Goal: Transaction & Acquisition: Purchase product/service

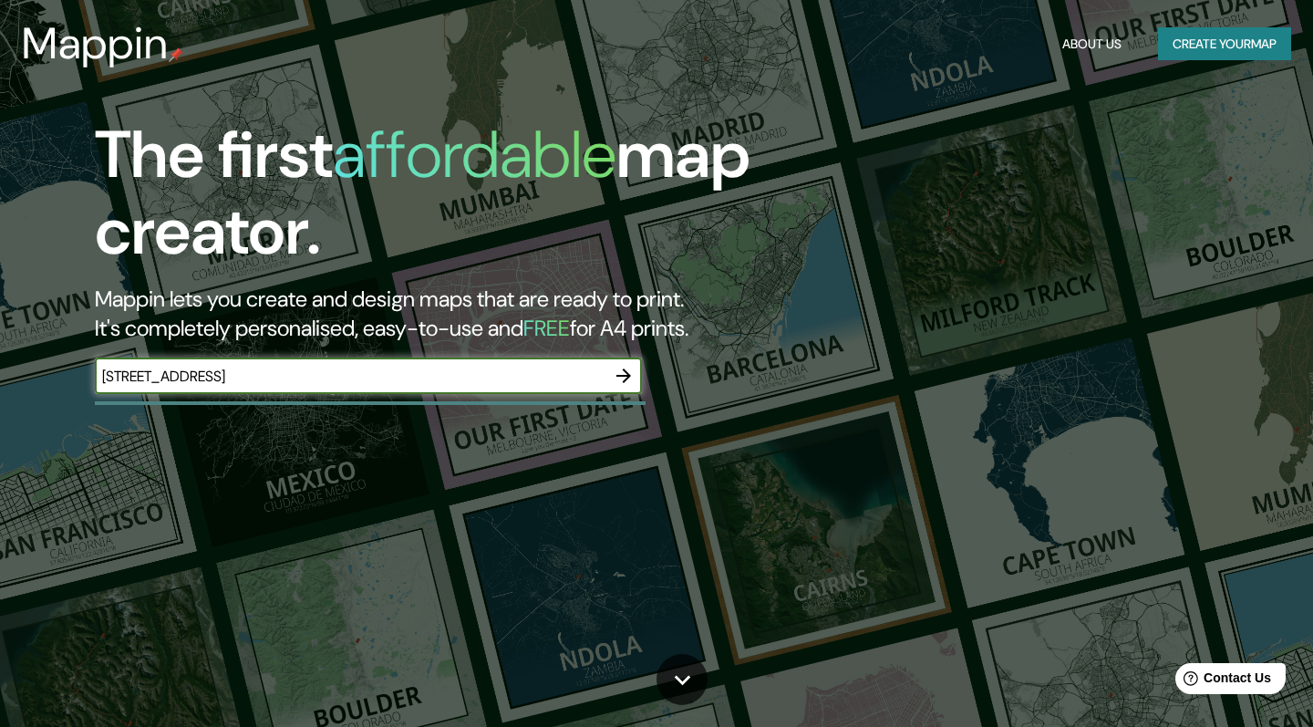
type input "[STREET_ADDRESS]"
click at [629, 373] on icon "button" at bounding box center [624, 376] width 15 height 15
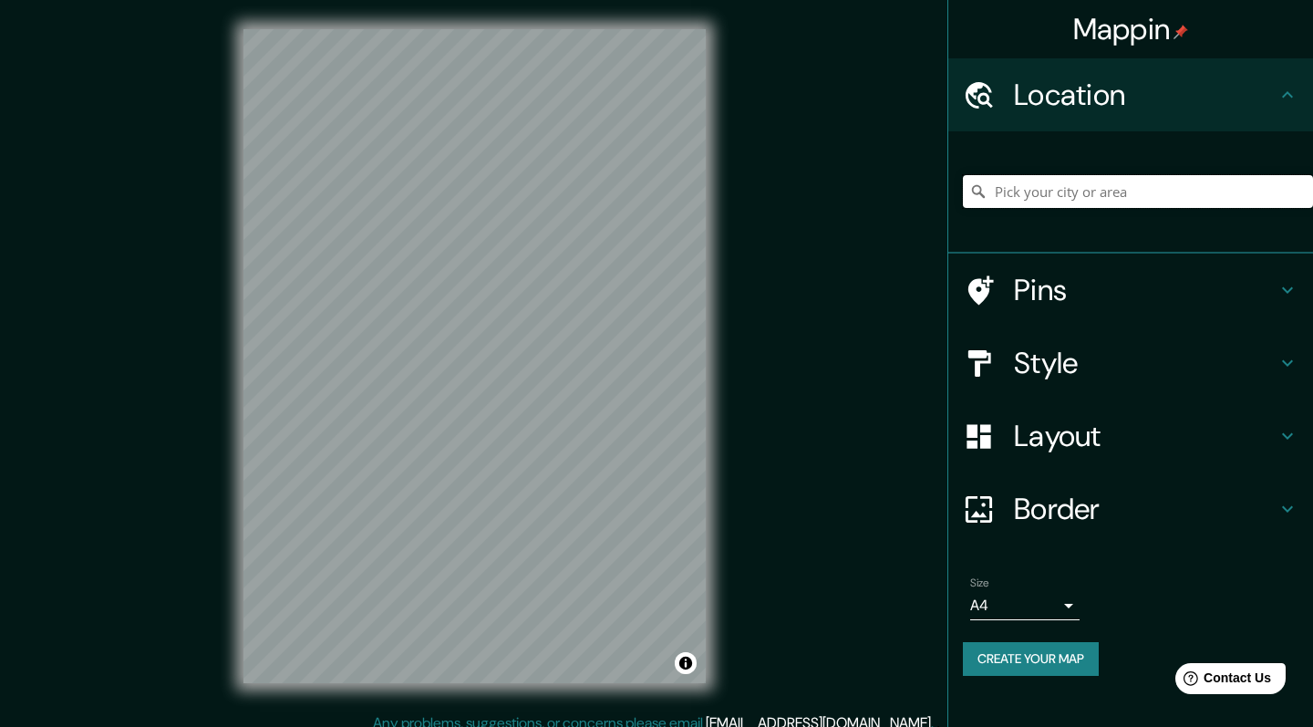
click at [1134, 187] on input "Pick your city or area" at bounding box center [1138, 191] width 350 height 33
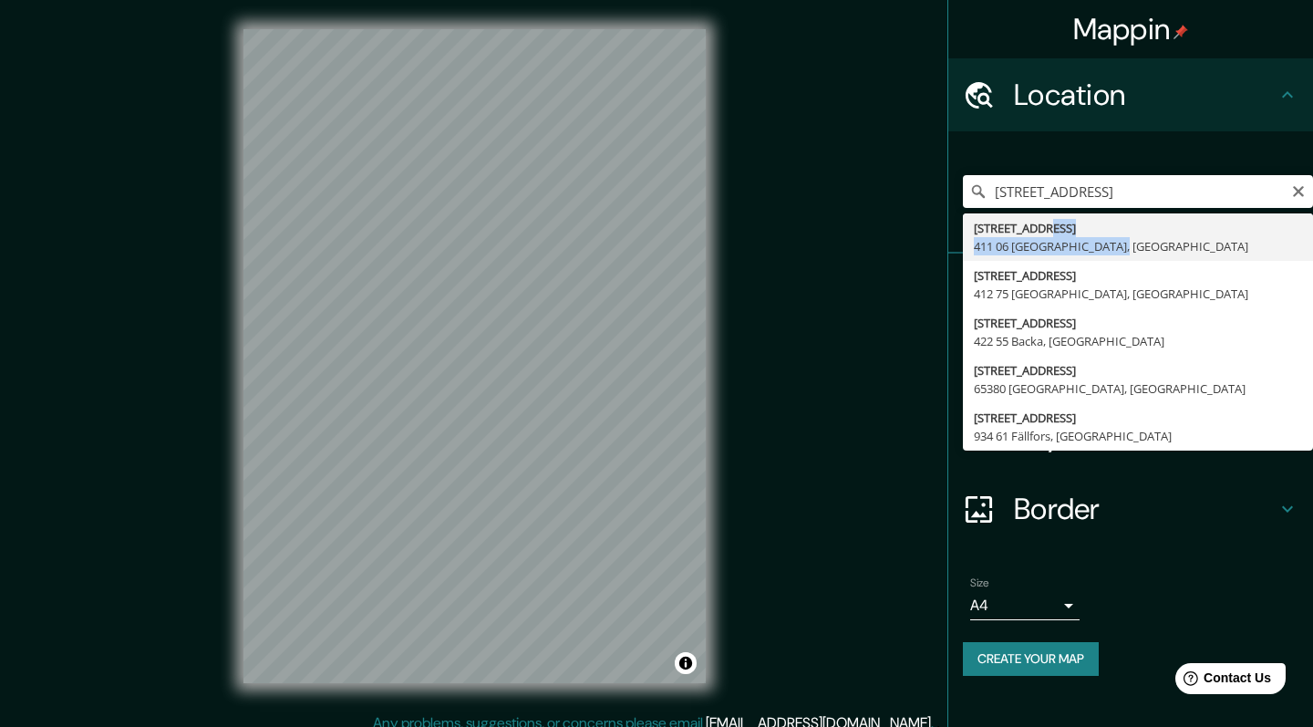
type input "[STREET_ADDRESS]"
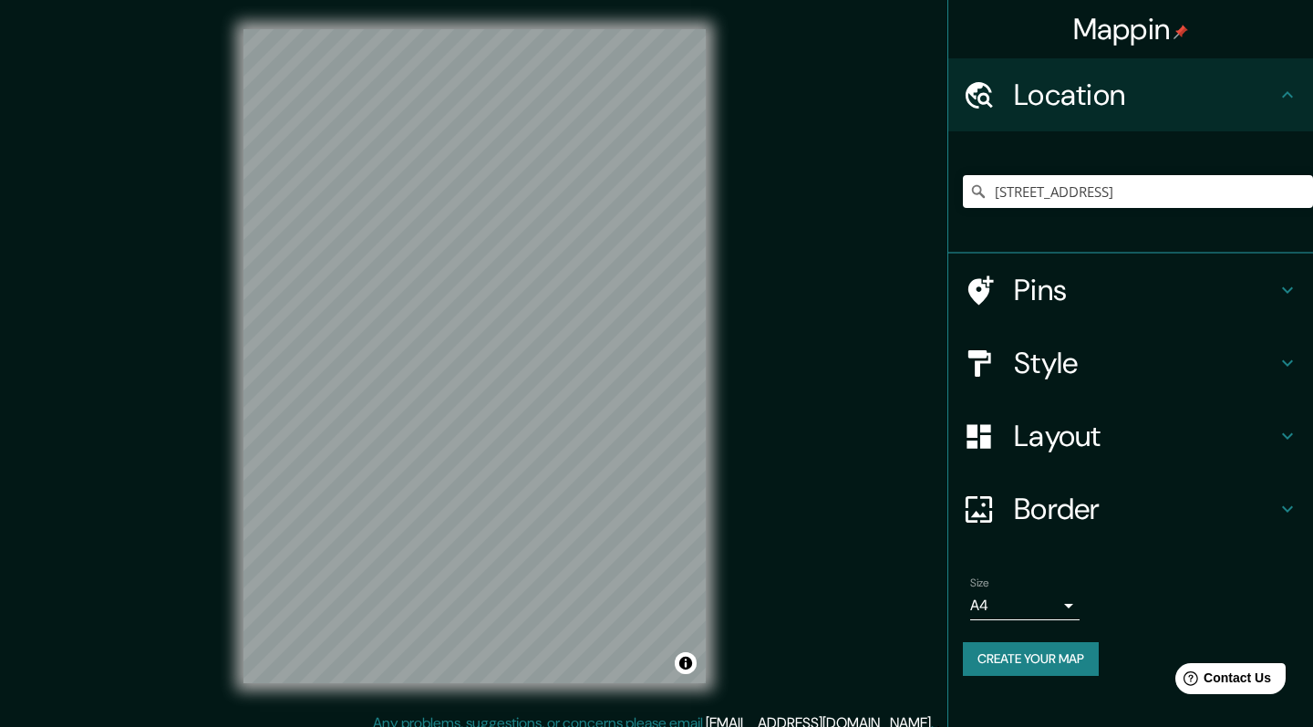
click at [1204, 274] on h4 "Pins" at bounding box center [1145, 290] width 263 height 36
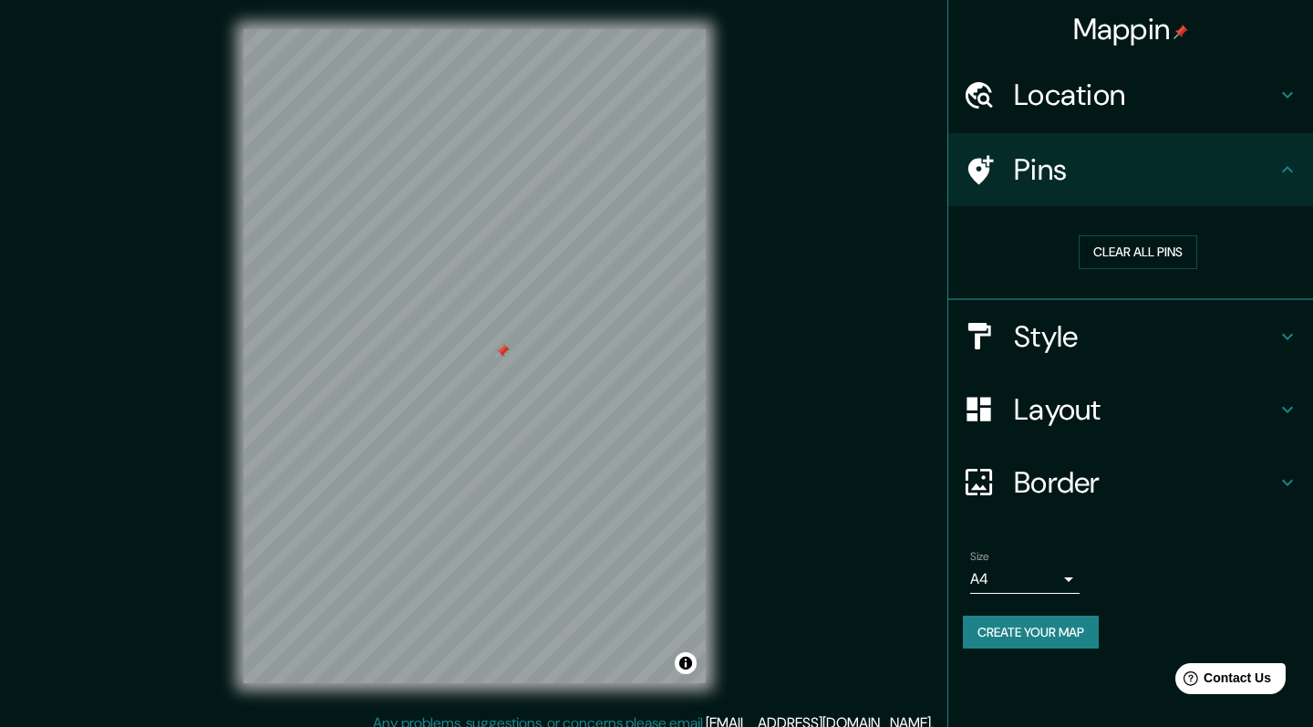
click at [1074, 86] on h4 "Location" at bounding box center [1145, 95] width 263 height 36
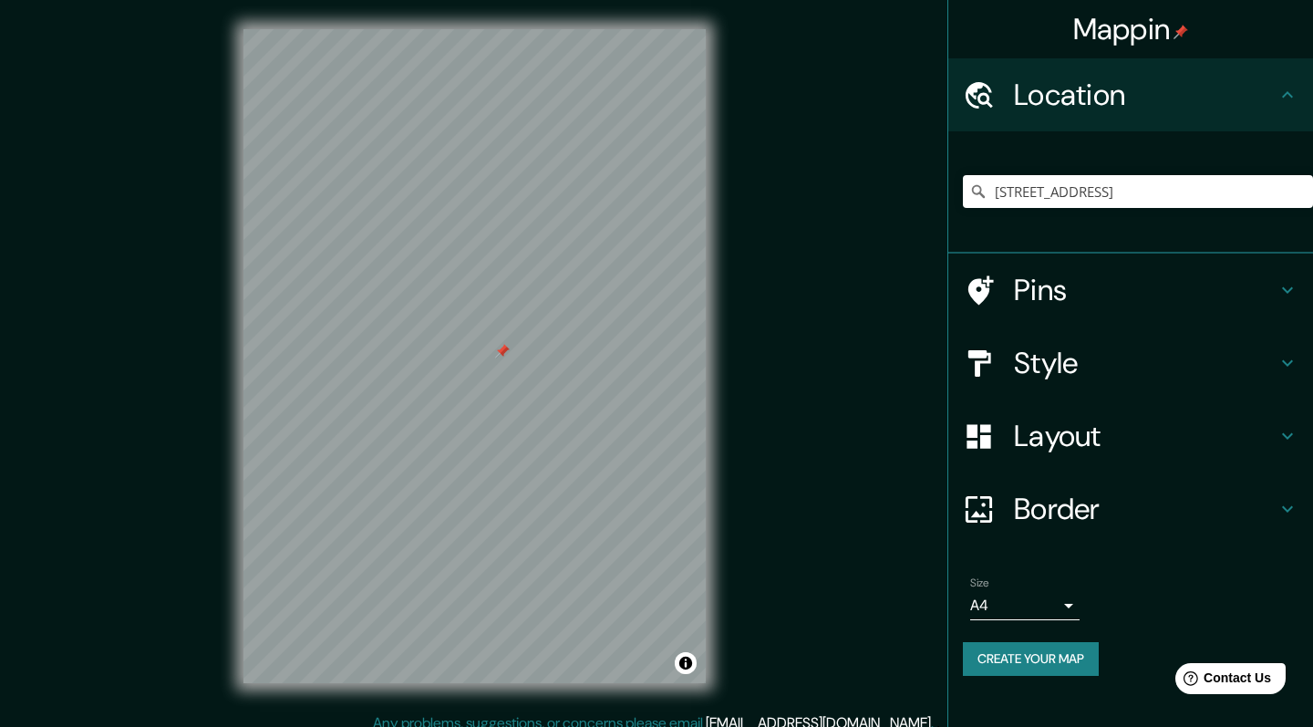
click at [1113, 363] on h4 "Style" at bounding box center [1145, 363] width 263 height 36
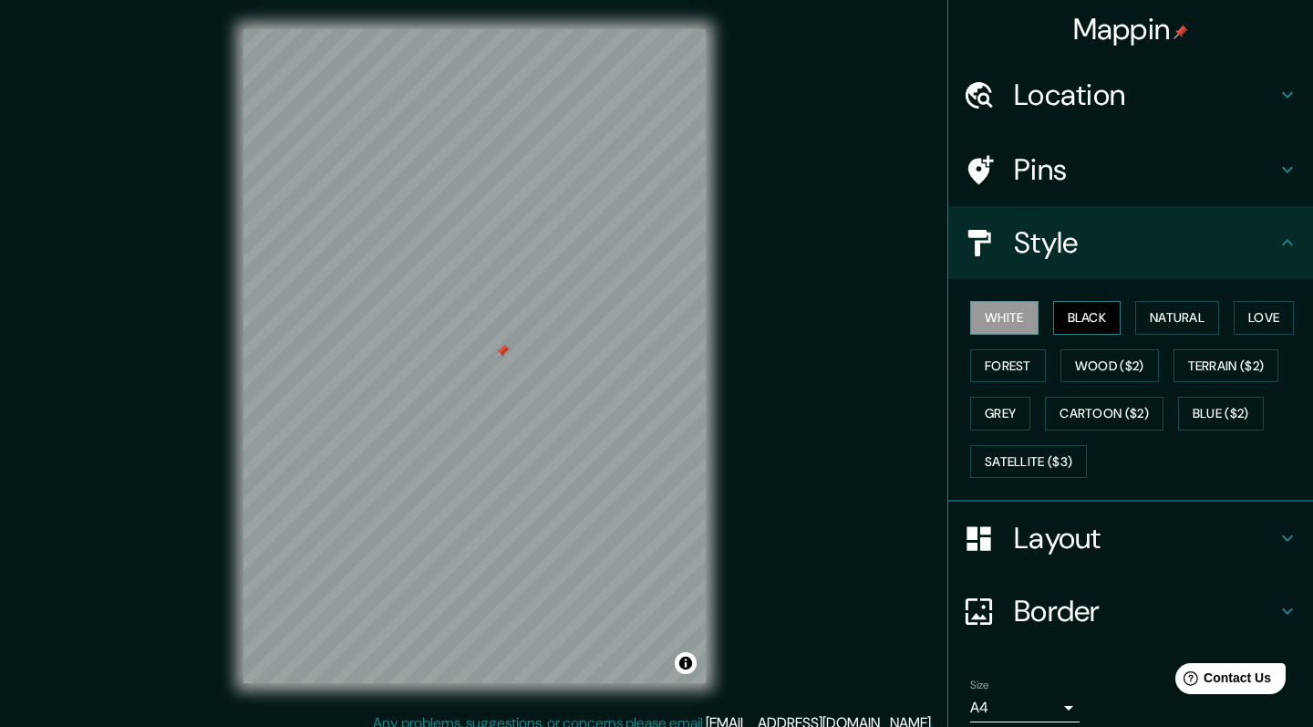
click at [1084, 314] on button "Black" at bounding box center [1088, 318] width 68 height 34
click at [1176, 322] on button "Natural" at bounding box center [1178, 318] width 84 height 34
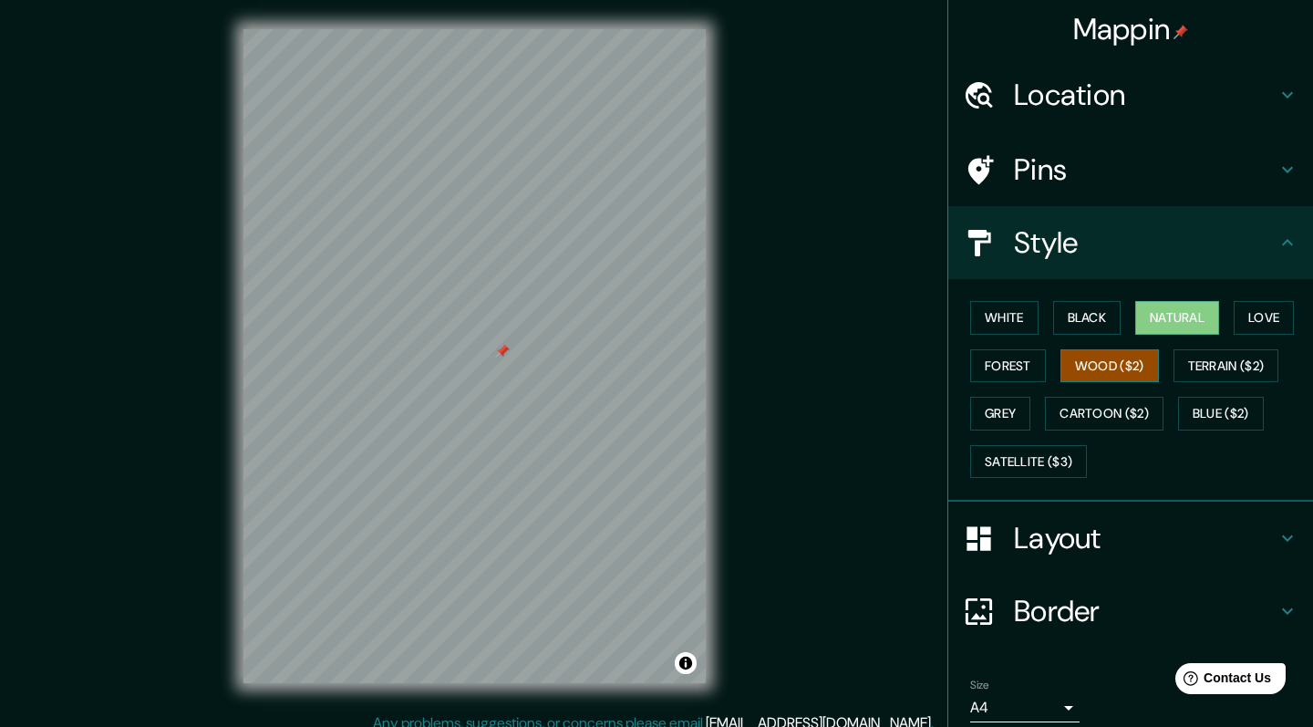
click at [1110, 368] on button "Wood ($2)" at bounding box center [1110, 366] width 99 height 34
click at [1014, 369] on button "Forest" at bounding box center [1009, 366] width 76 height 34
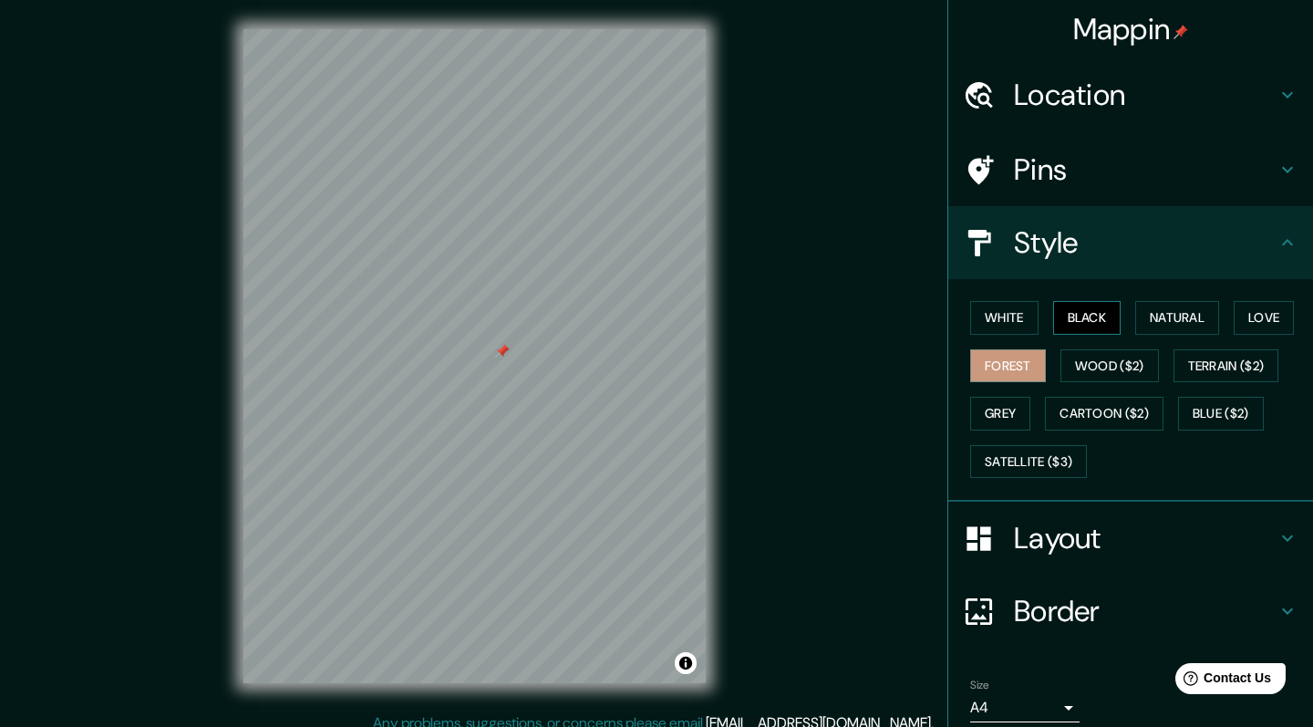
click at [1106, 313] on button "Black" at bounding box center [1088, 318] width 68 height 34
click at [1183, 321] on button "Natural" at bounding box center [1178, 318] width 84 height 34
click at [1055, 537] on h4 "Layout" at bounding box center [1145, 538] width 263 height 36
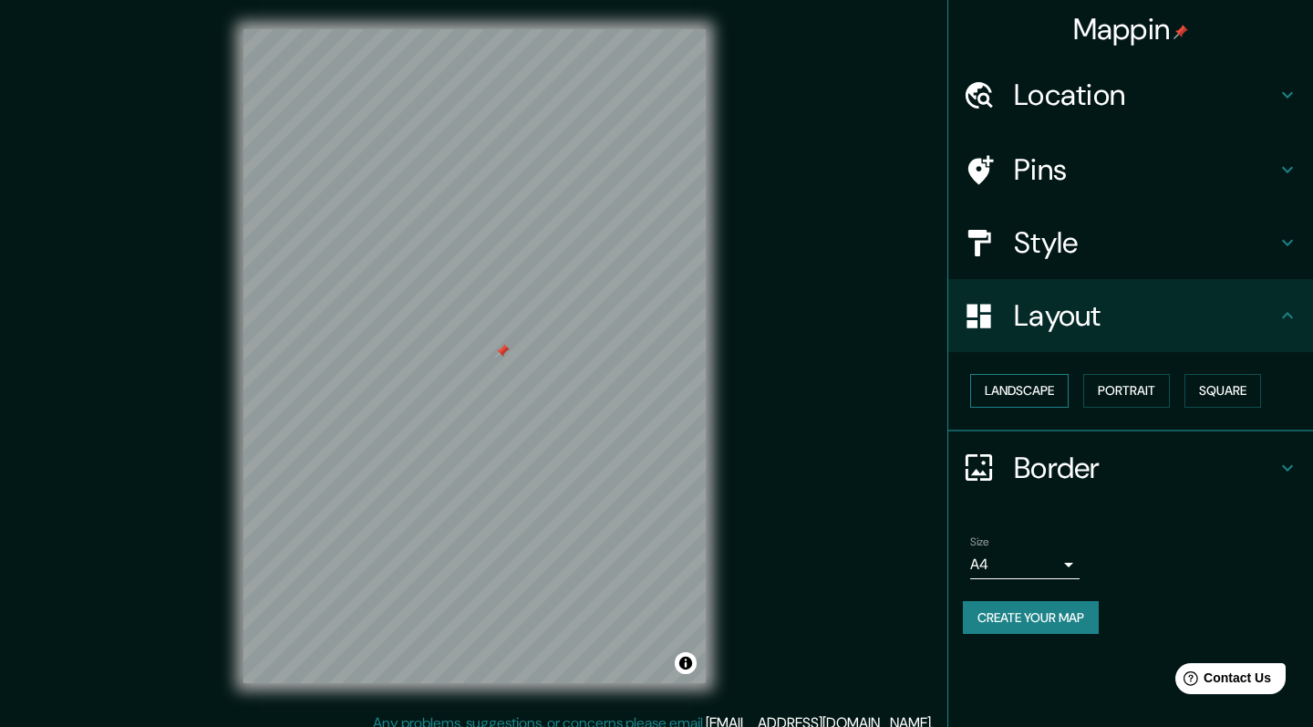
click at [1041, 389] on button "Landscape" at bounding box center [1020, 391] width 99 height 34
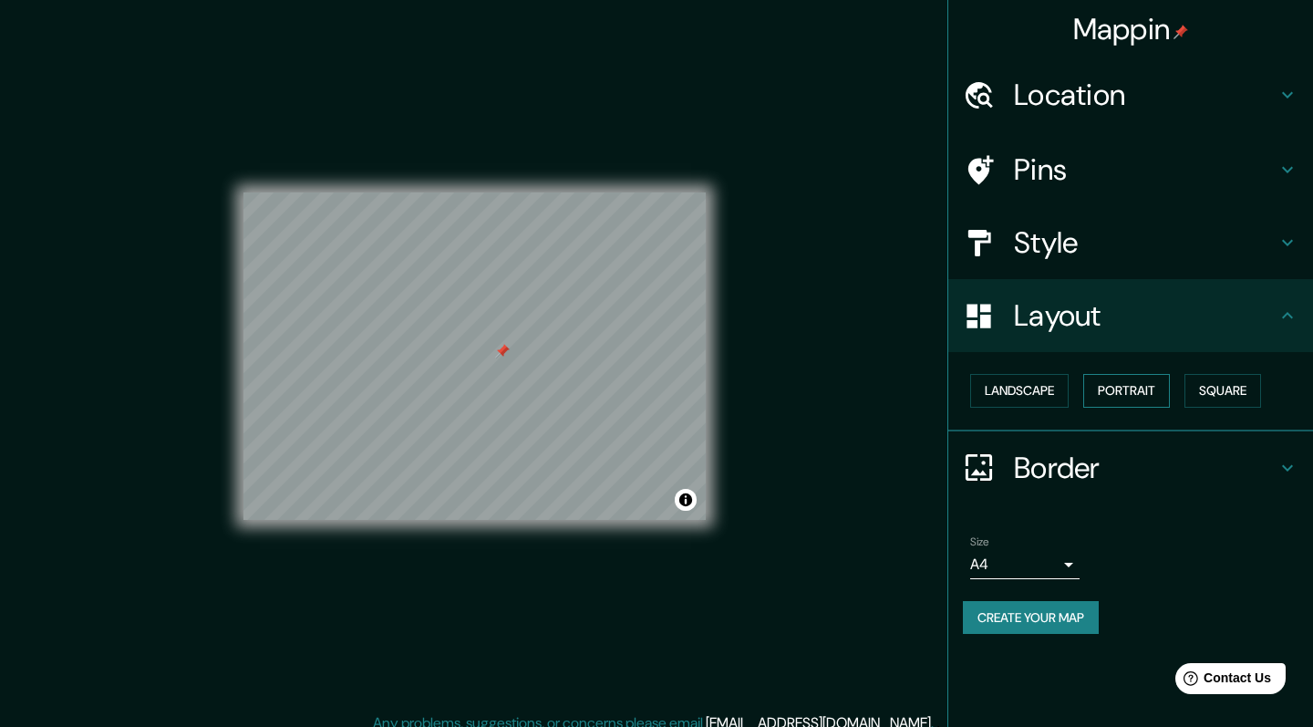
click at [1138, 382] on button "Portrait" at bounding box center [1127, 391] width 87 height 34
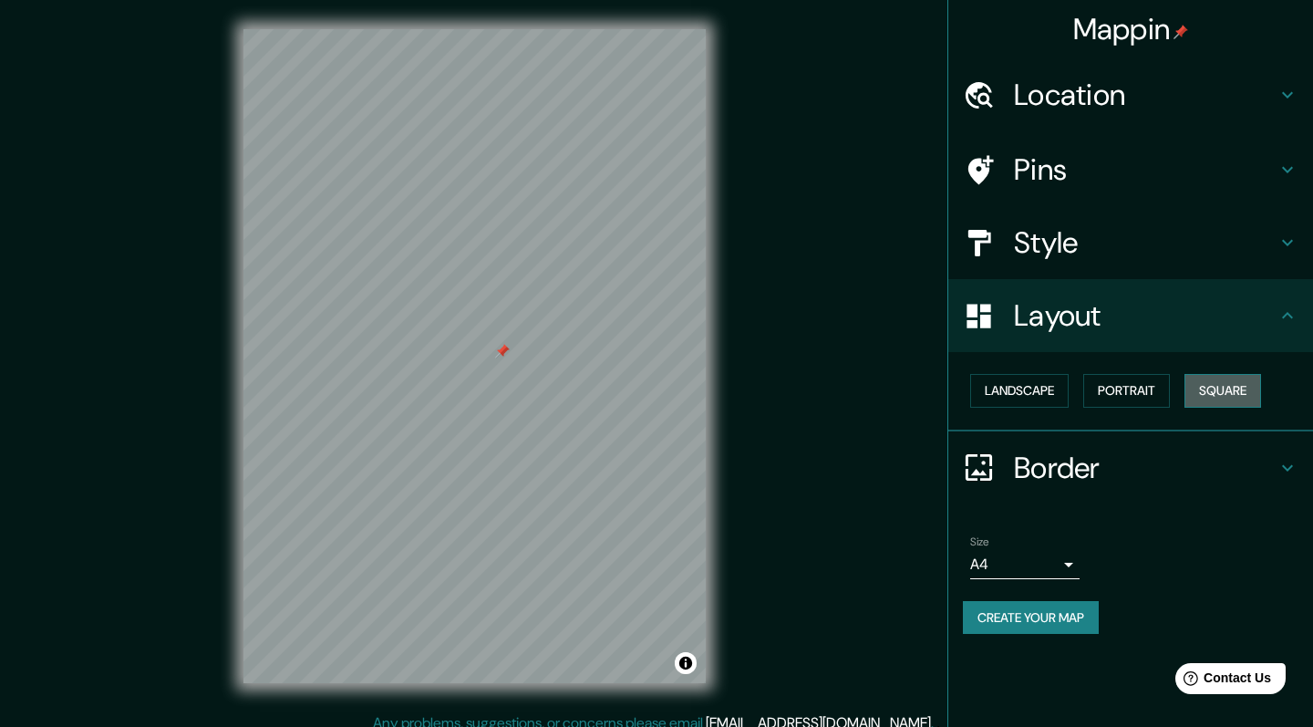
click at [1225, 392] on button "Square" at bounding box center [1223, 391] width 77 height 34
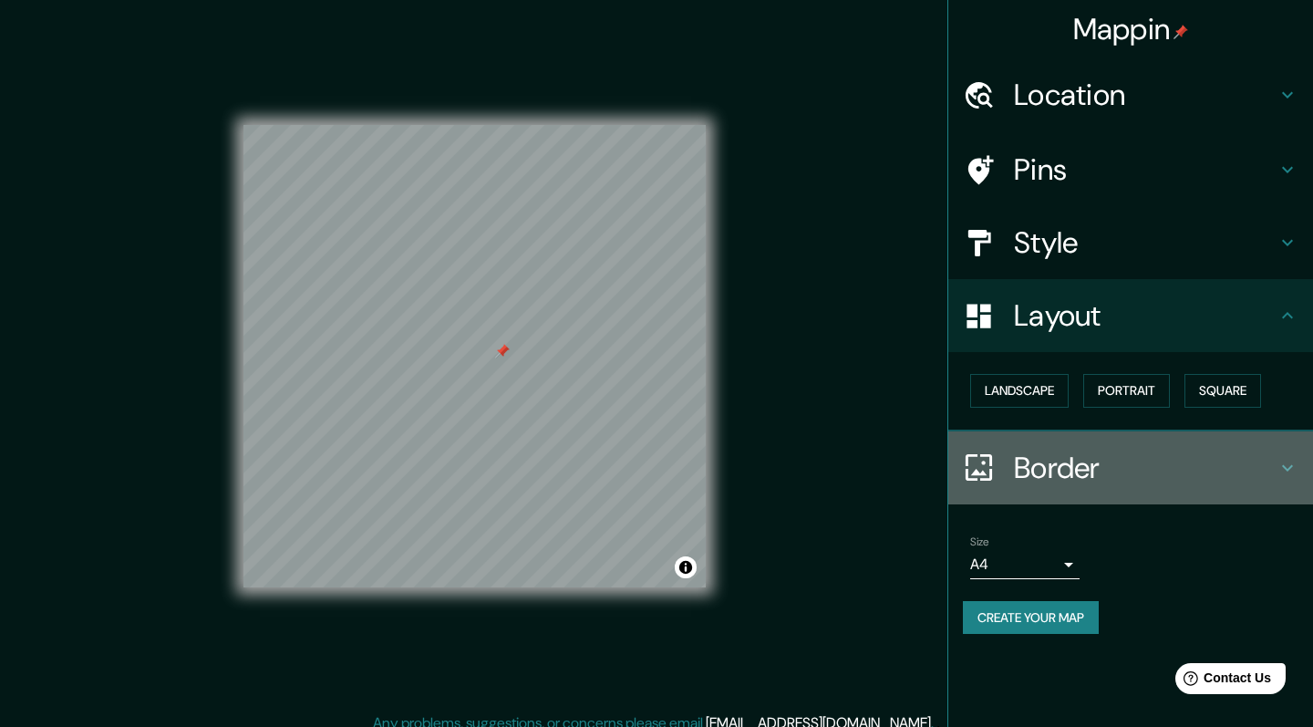
click at [1066, 468] on h4 "Border" at bounding box center [1145, 468] width 263 height 36
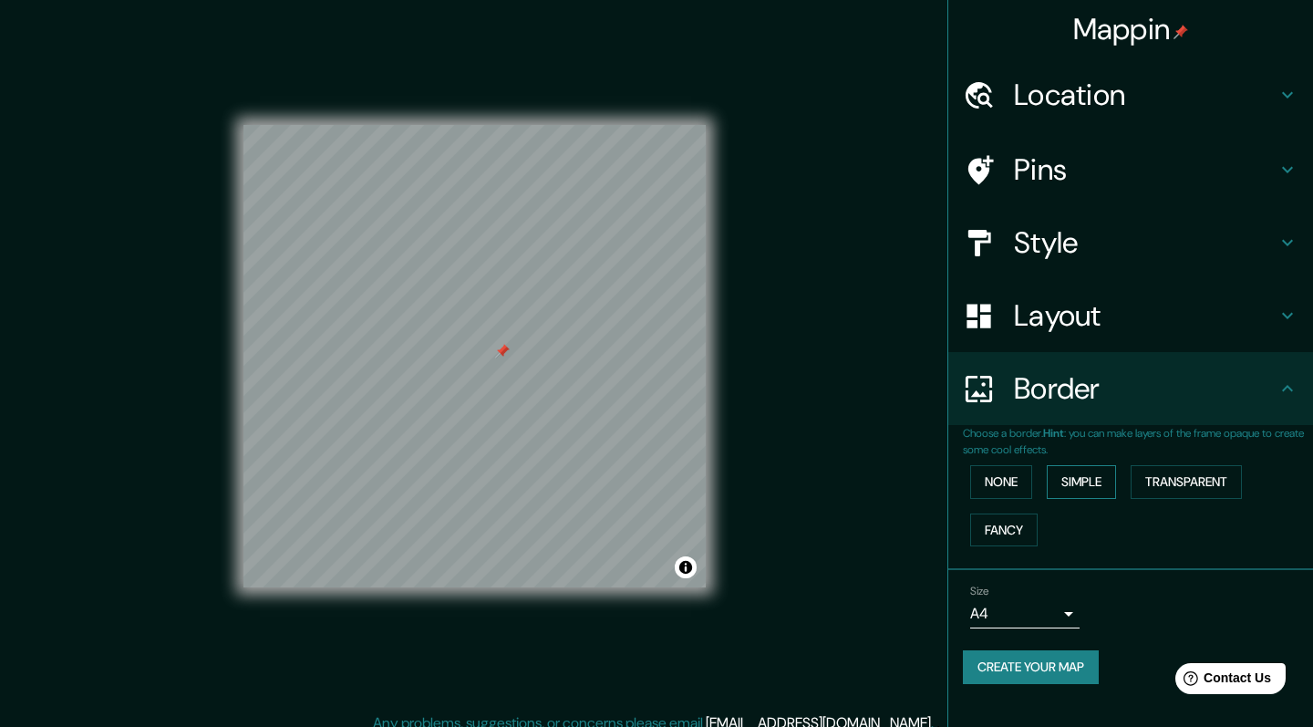
click at [1092, 482] on button "Simple" at bounding box center [1081, 482] width 69 height 34
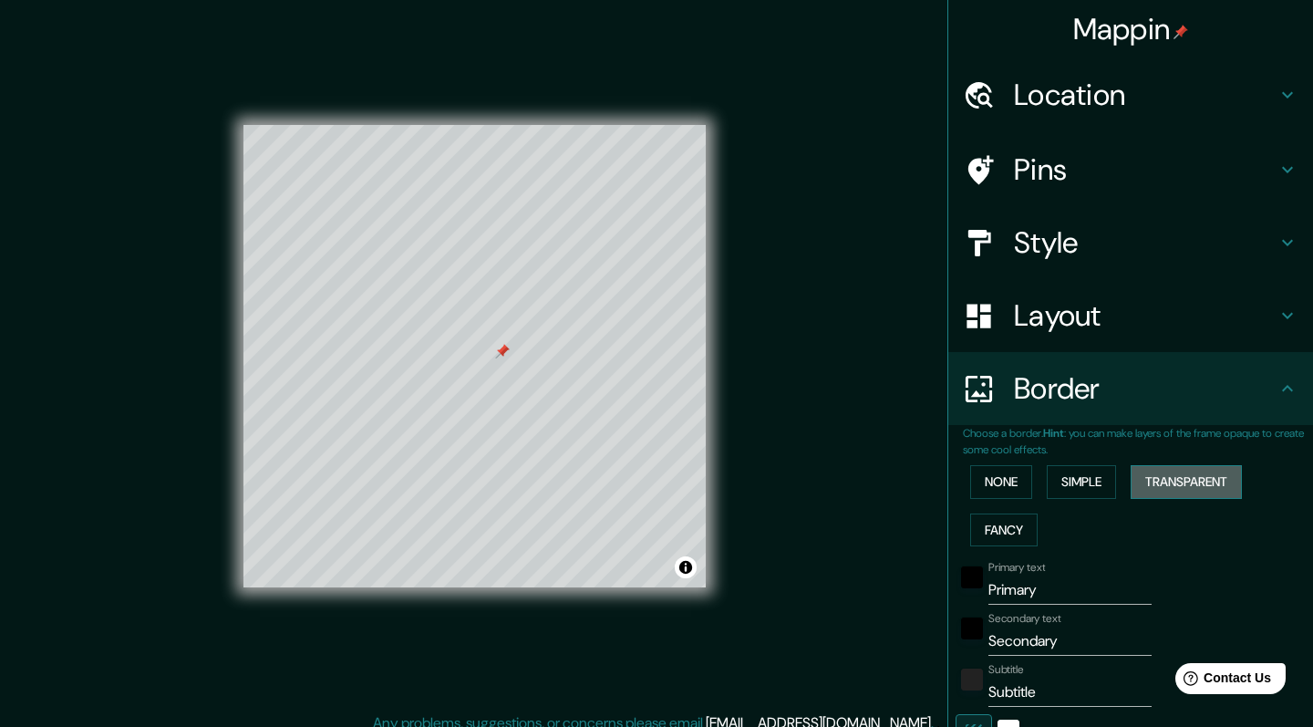
click at [1186, 481] on button "Transparent" at bounding box center [1186, 482] width 111 height 34
click at [1007, 521] on button "Fancy" at bounding box center [1004, 531] width 67 height 34
click at [1047, 587] on input "Primary" at bounding box center [1070, 590] width 163 height 29
type input "P"
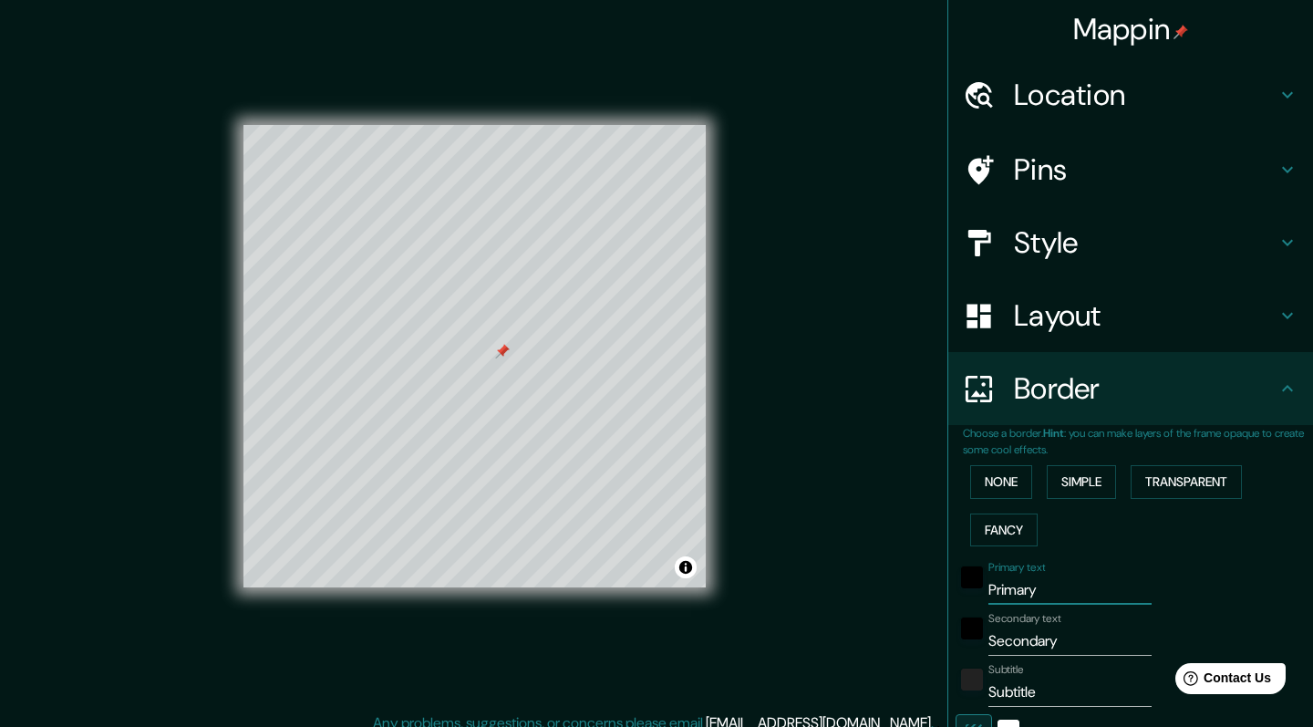
type input "203"
type input "41"
type input "20"
type input "PO"
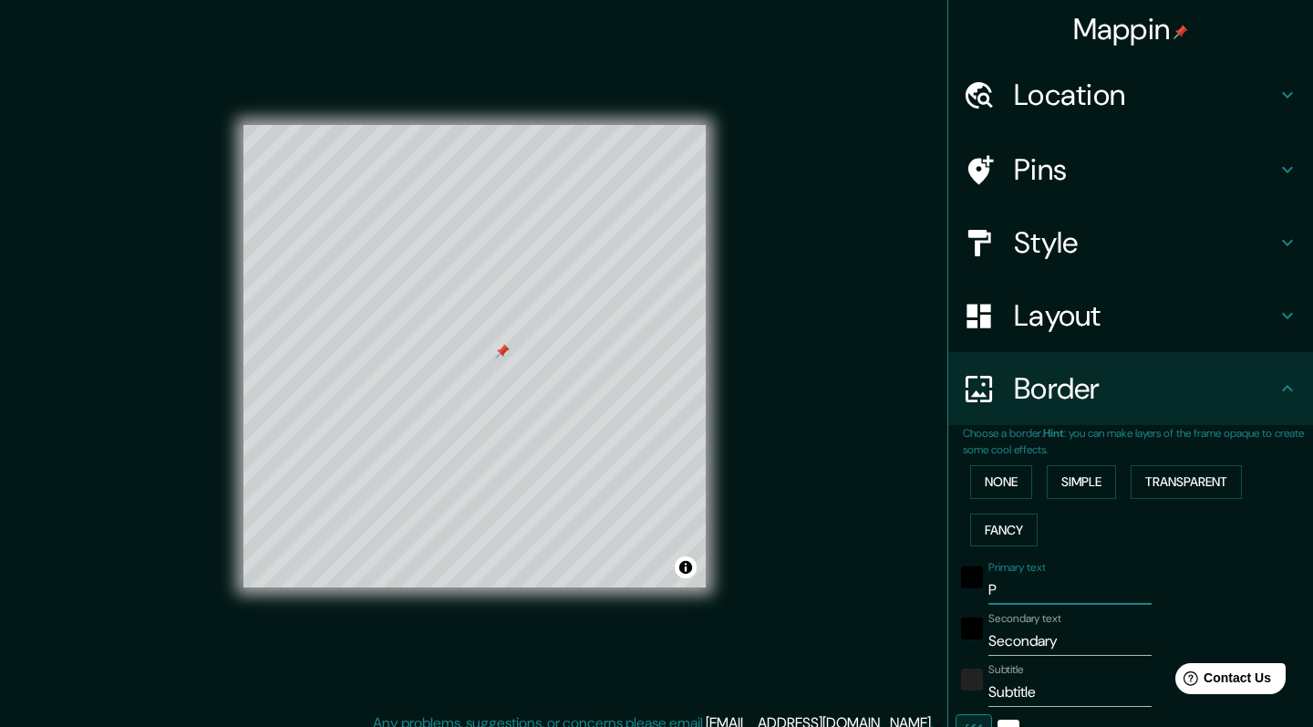
type input "203"
type input "41"
type input "20"
type input "POS"
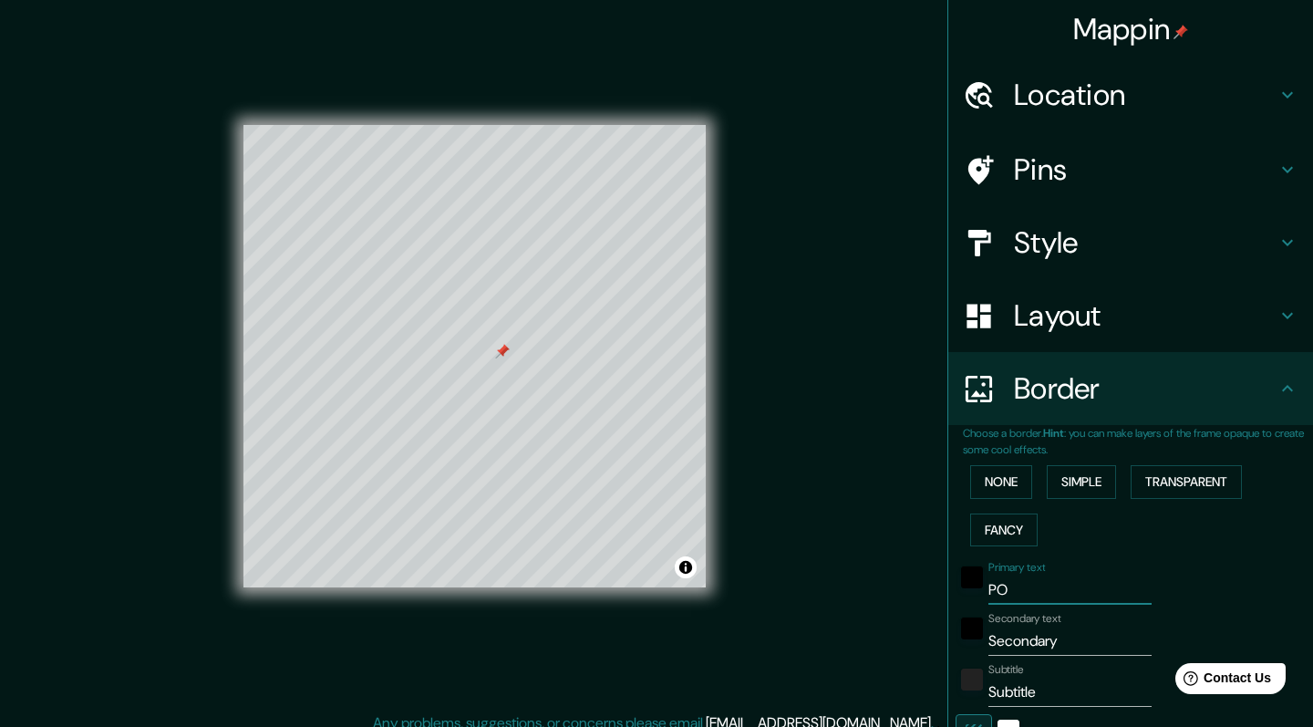
type input "203"
type input "41"
type input "20"
type input "POST"
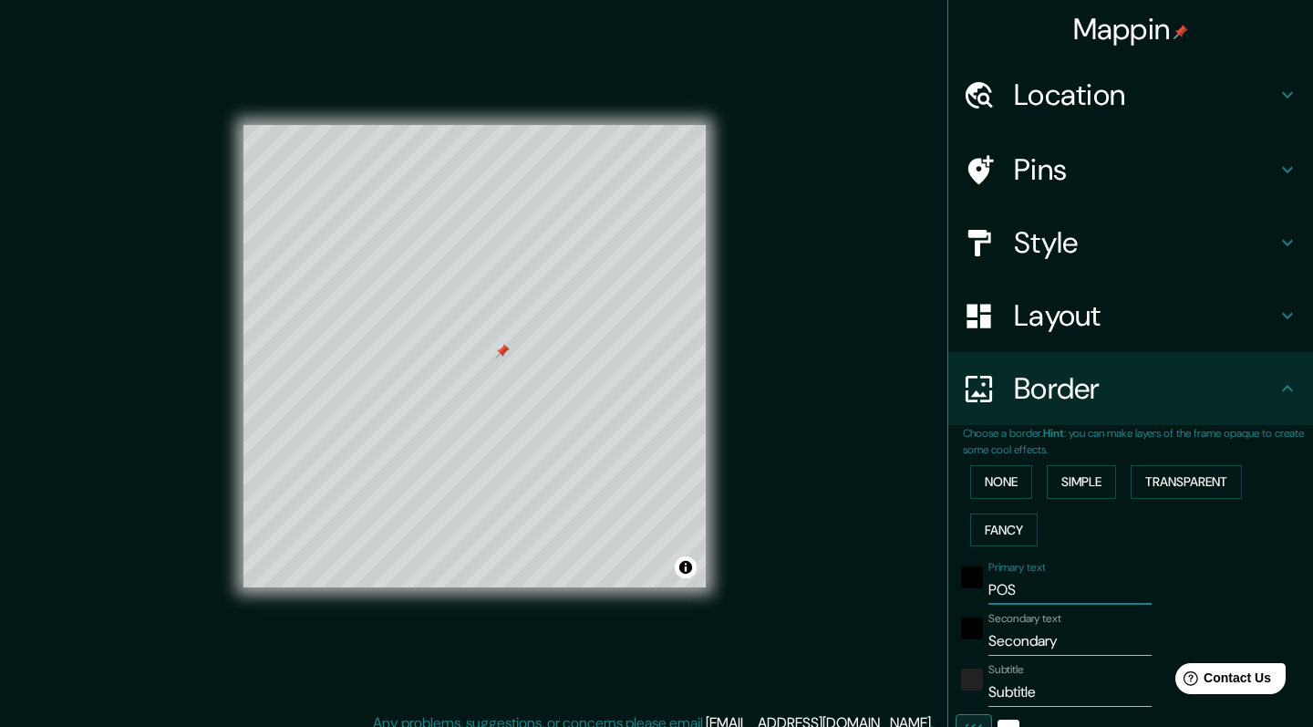
type input "203"
type input "41"
type input "20"
type input "POSTG"
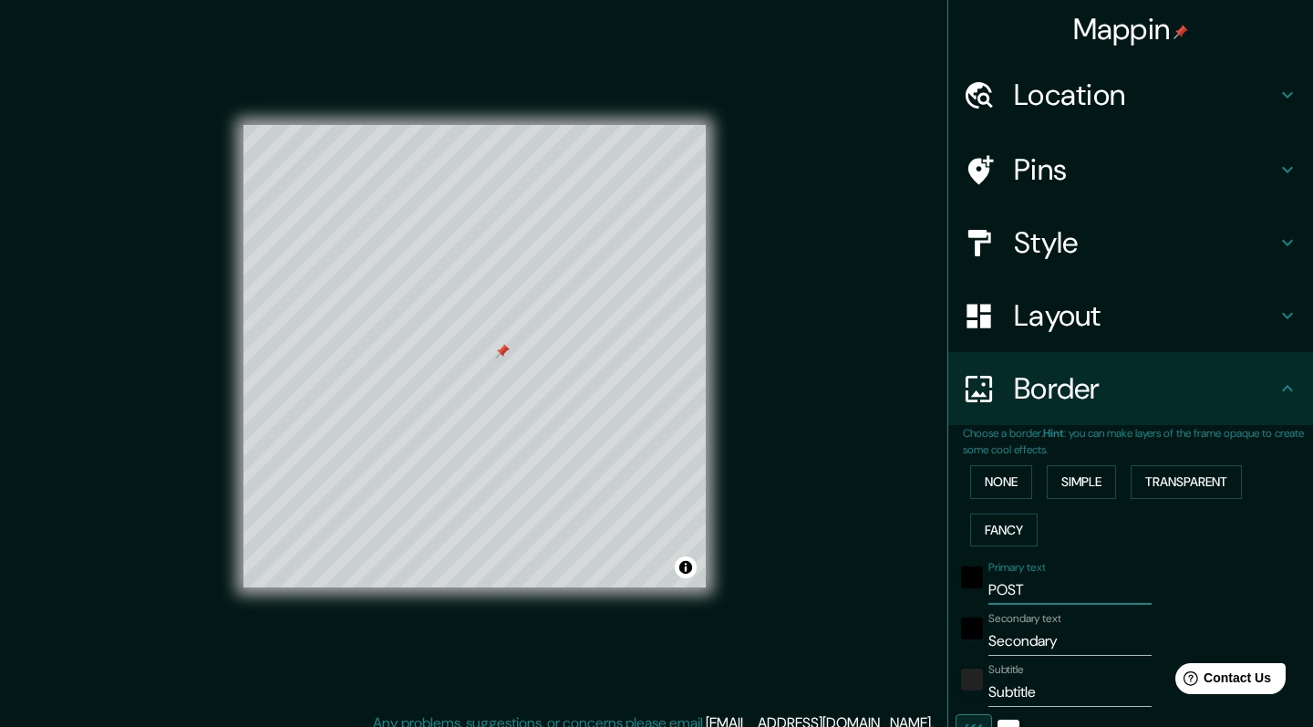
type input "203"
type input "41"
type input "20"
type input "POSTGA"
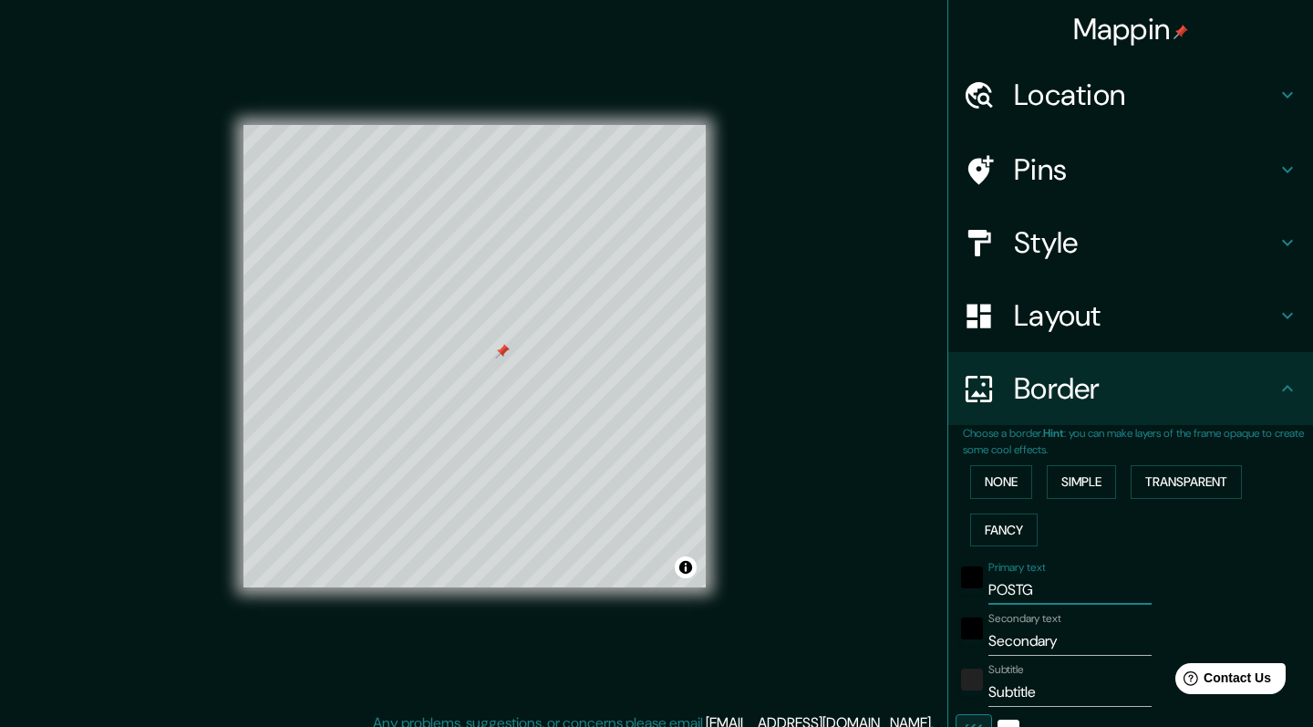
type input "203"
type input "41"
type input "20"
type input "POSTGAT"
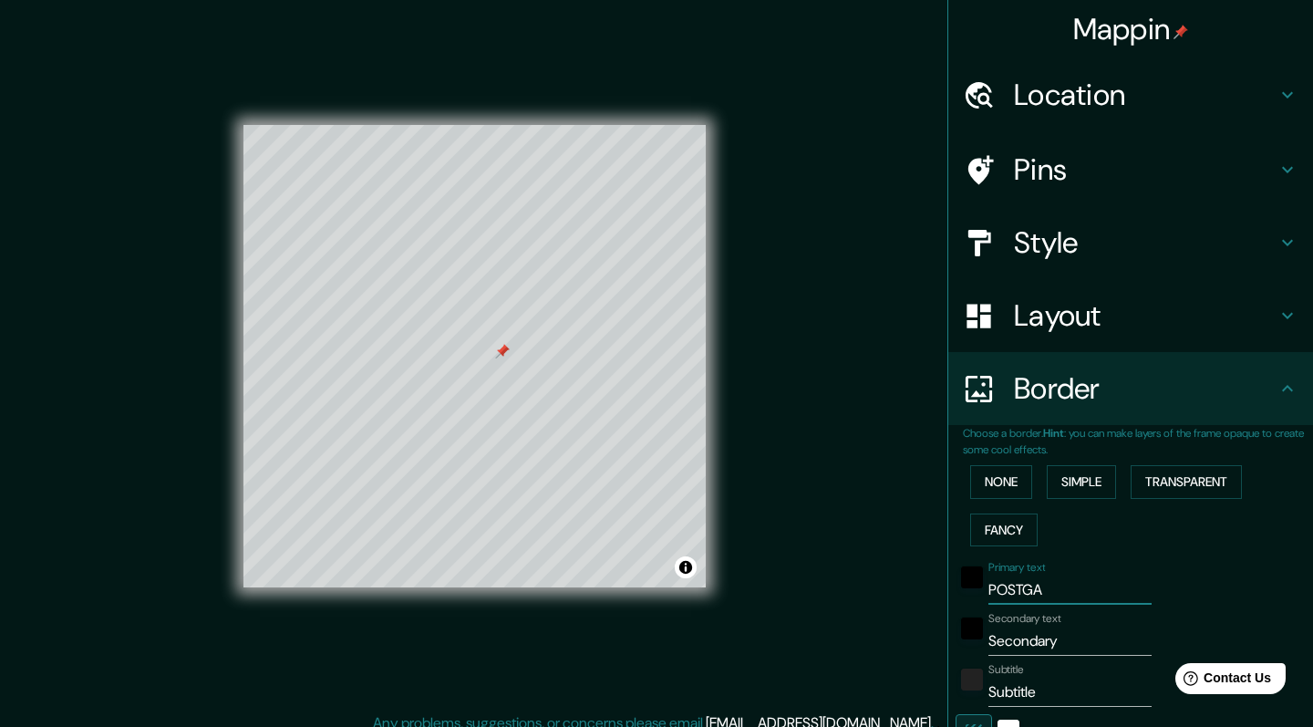
type input "203"
type input "41"
type input "20"
type input "POSTGATA"
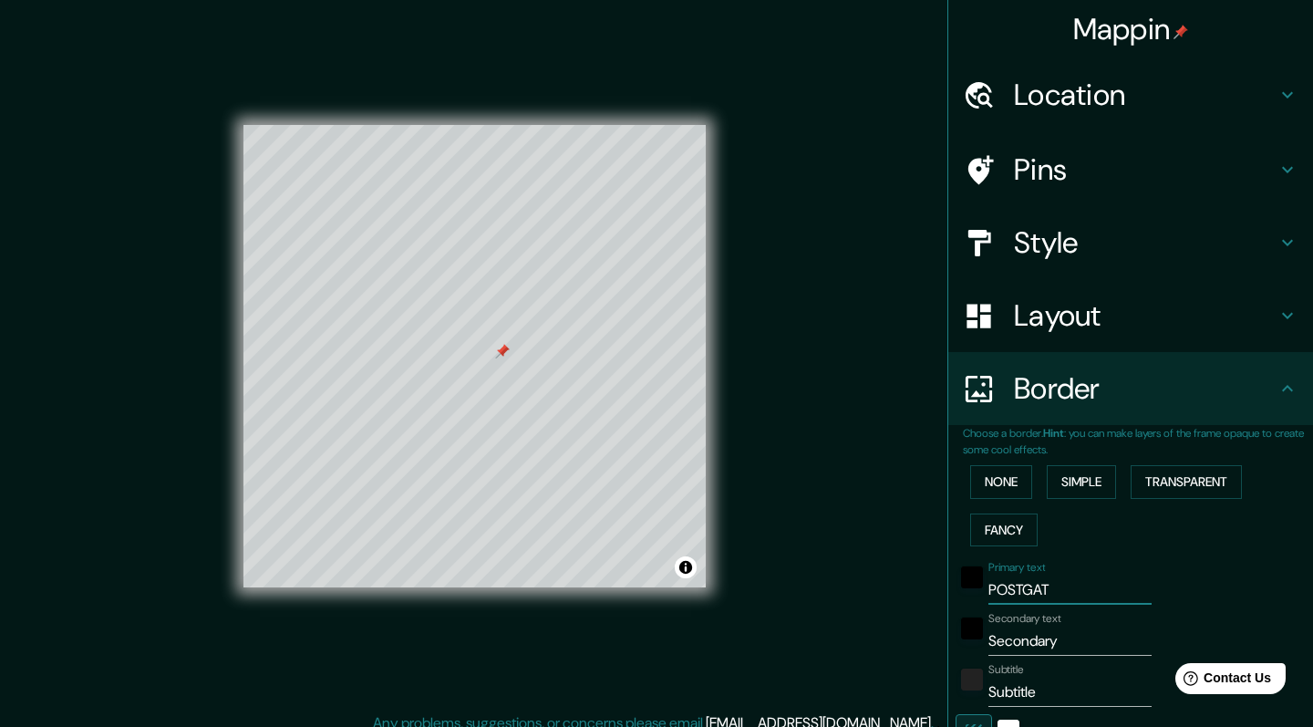
type input "203"
type input "41"
type input "20"
type input "POSTGATAN"
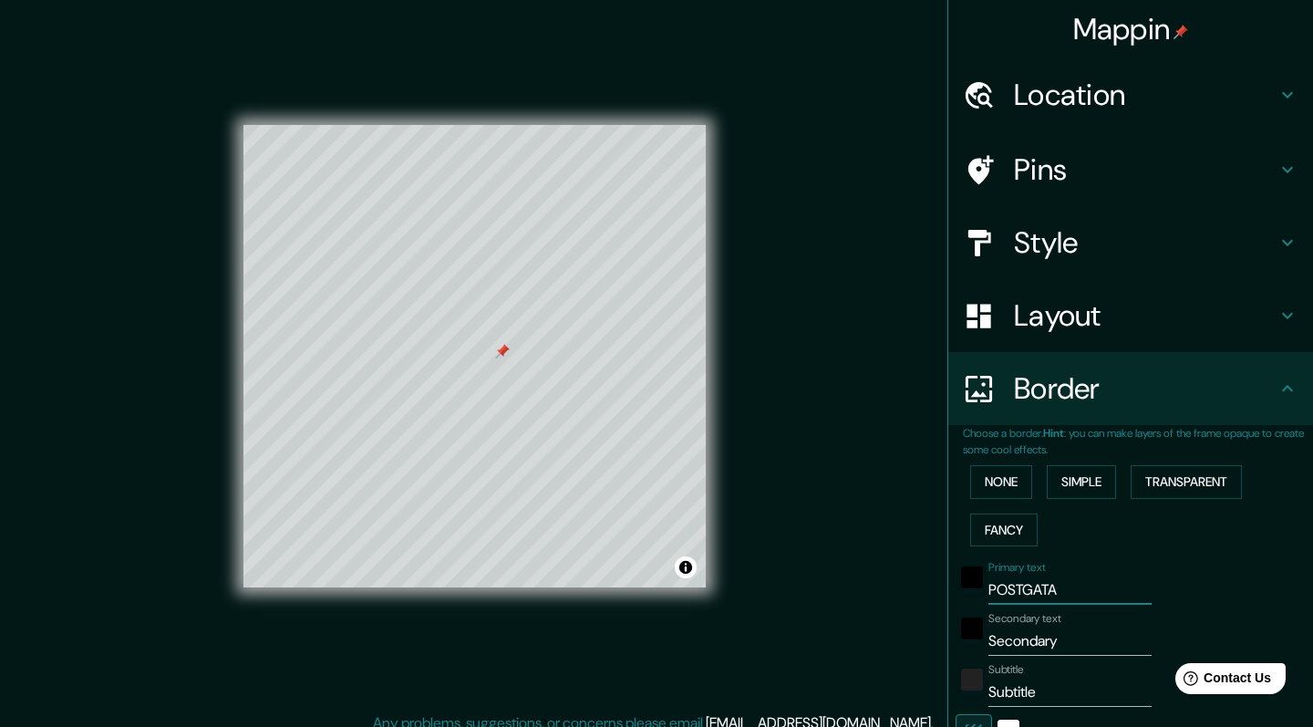
type input "203"
type input "41"
type input "20"
type input "POSTGATAN"
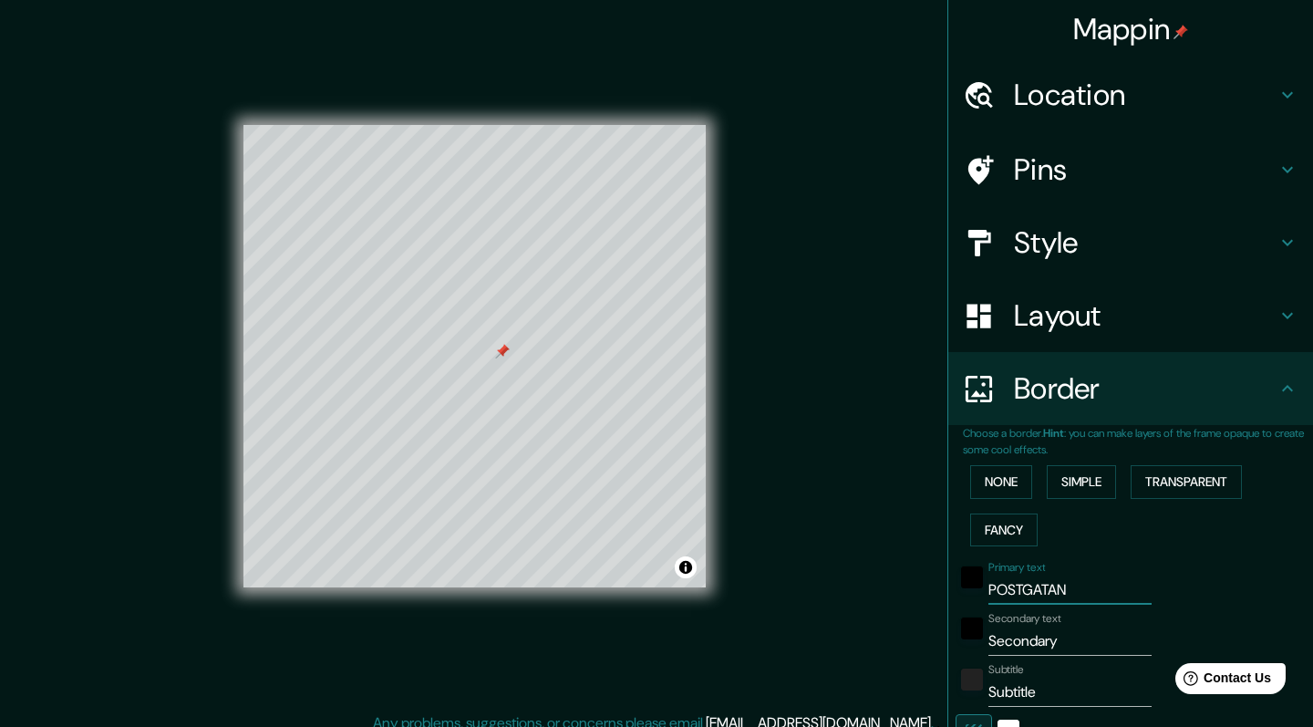
type input "203"
type input "41"
type input "20"
type input "[STREET_ADDRESS]"
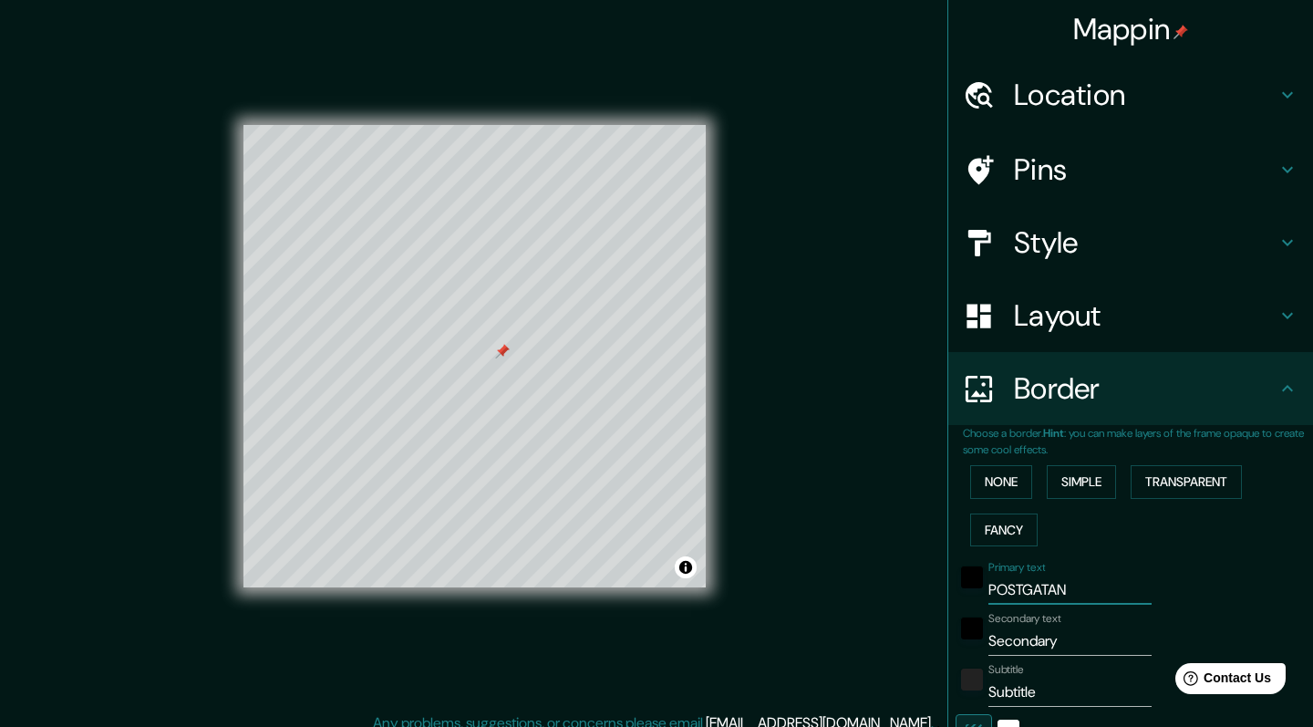
type input "203"
type input "41"
type input "20"
type input "[STREET_ADDRESS]"
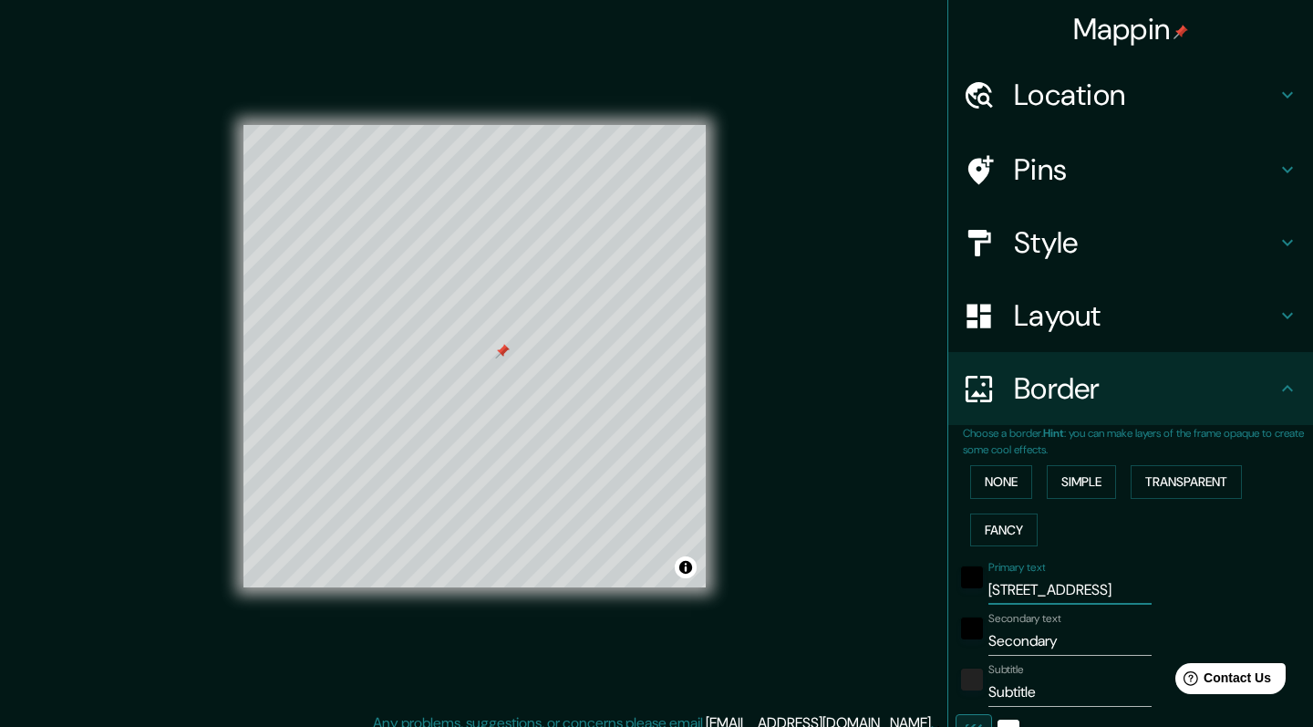
type input "203"
type input "41"
type input "20"
type input "[STREET_ADDRESS]"
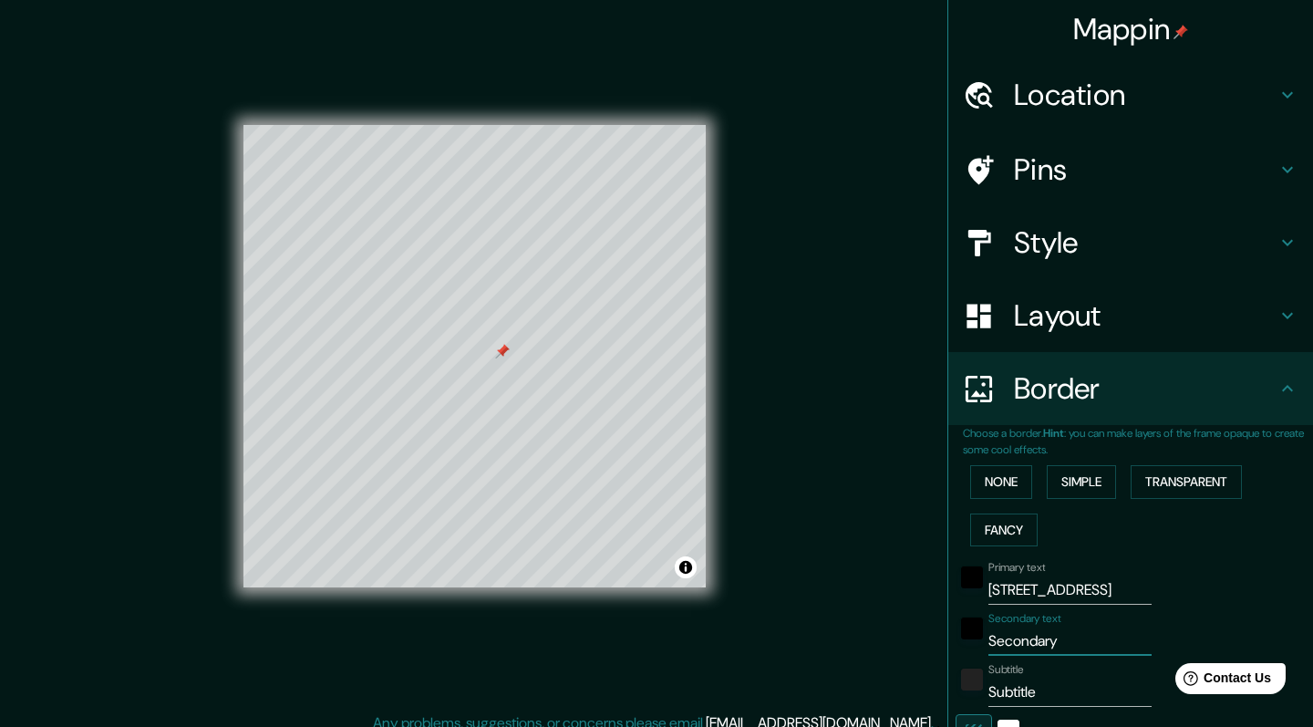
type input "G"
type input "203"
type input "41"
type input "20"
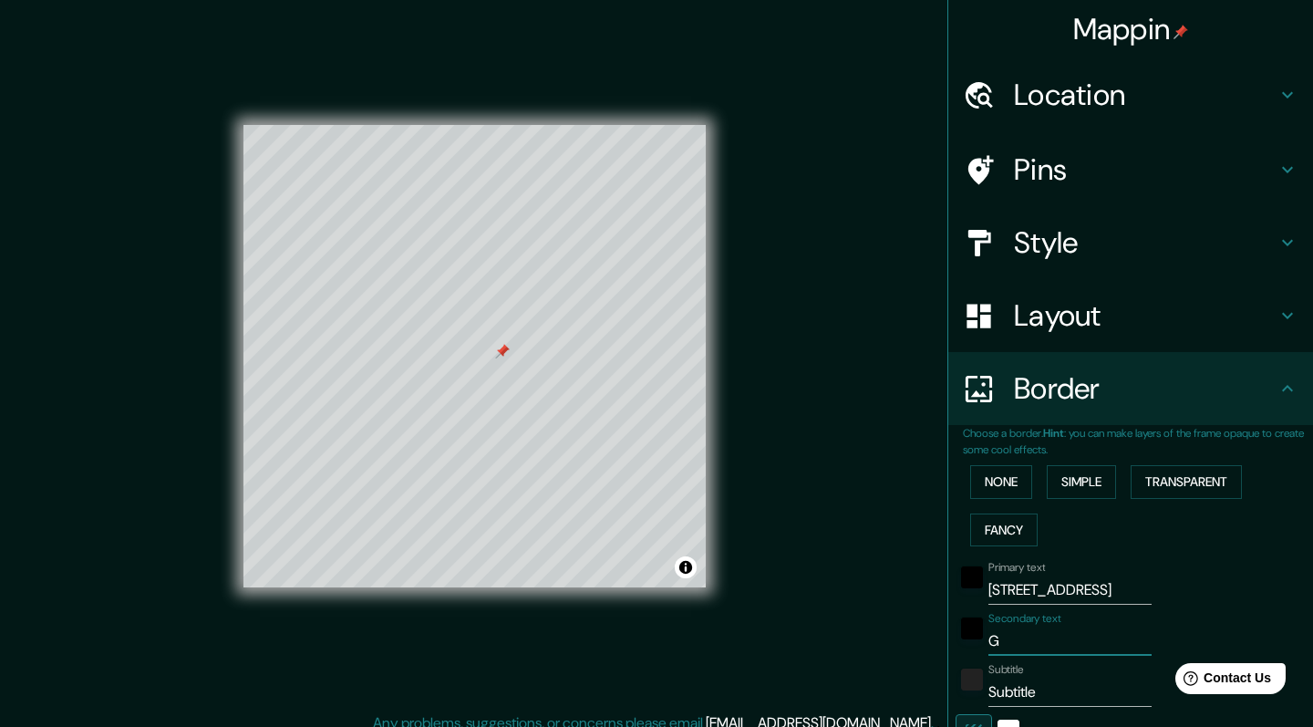
type input "GÖ"
type input "203"
type input "41"
type input "20"
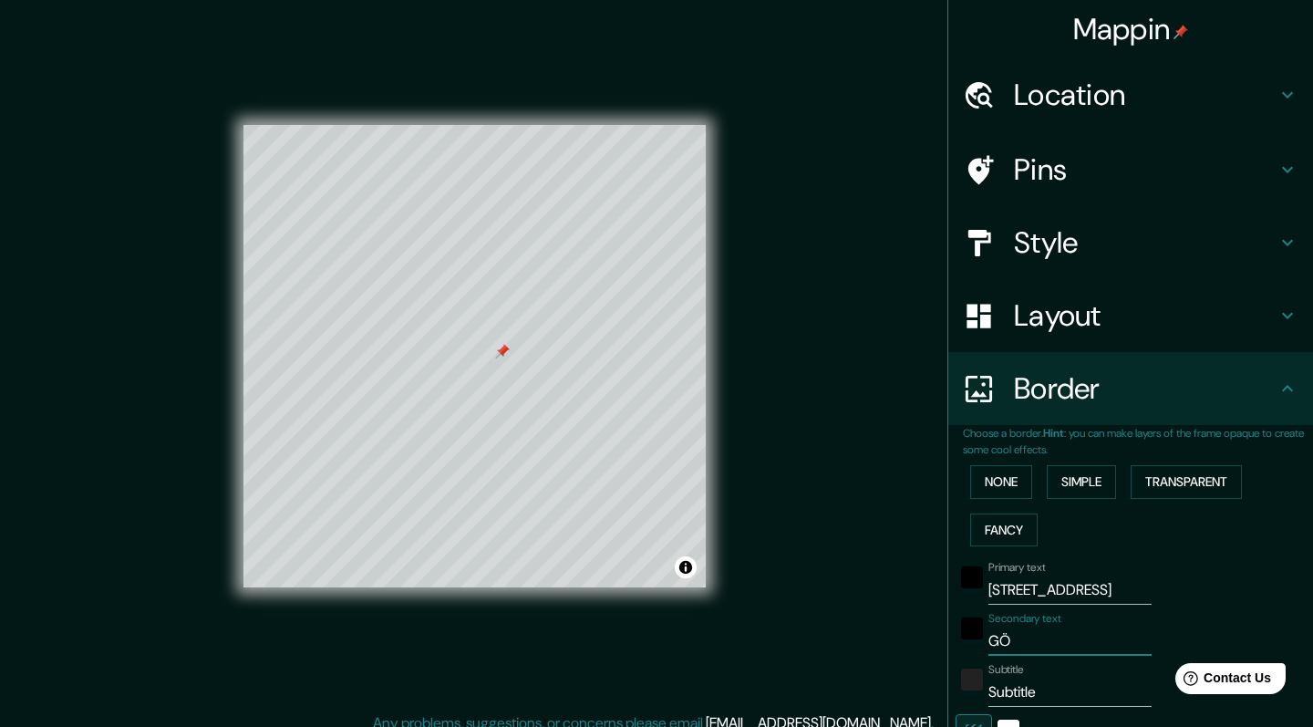
type input "GÖT"
type input "203"
type input "41"
type input "20"
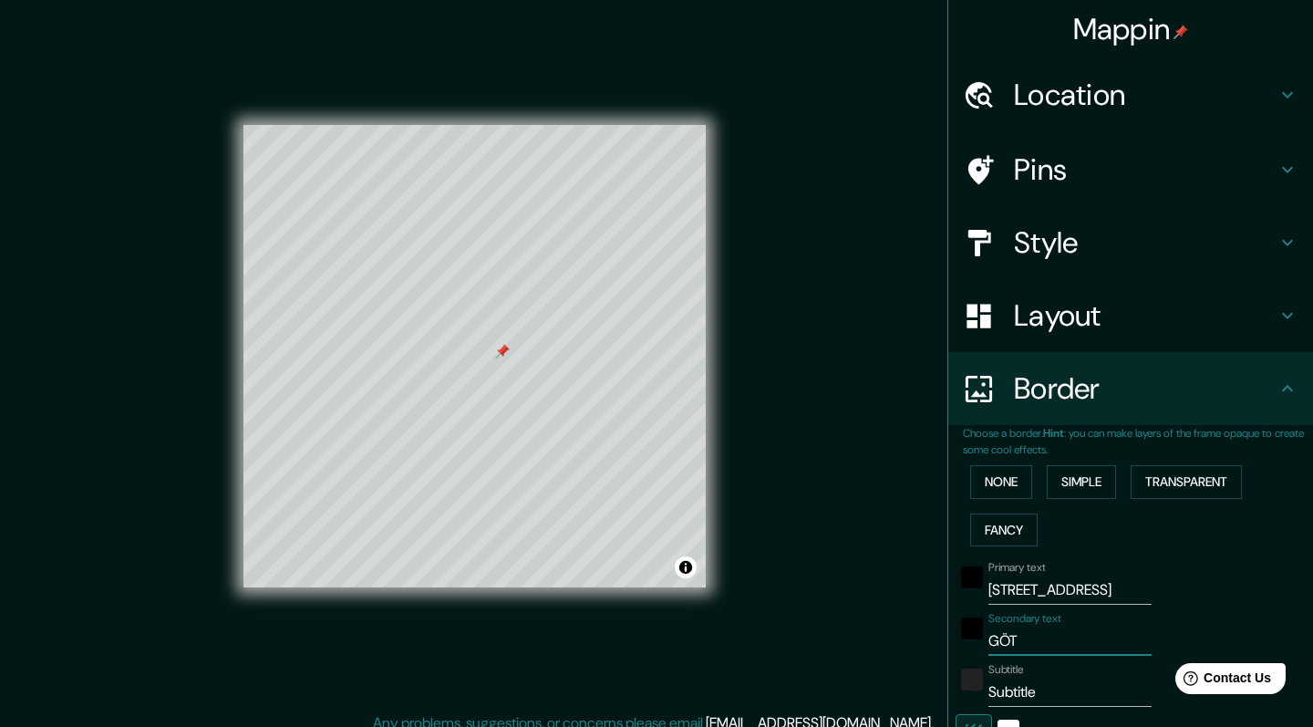
type input "GÖTE"
type input "203"
type input "41"
type input "20"
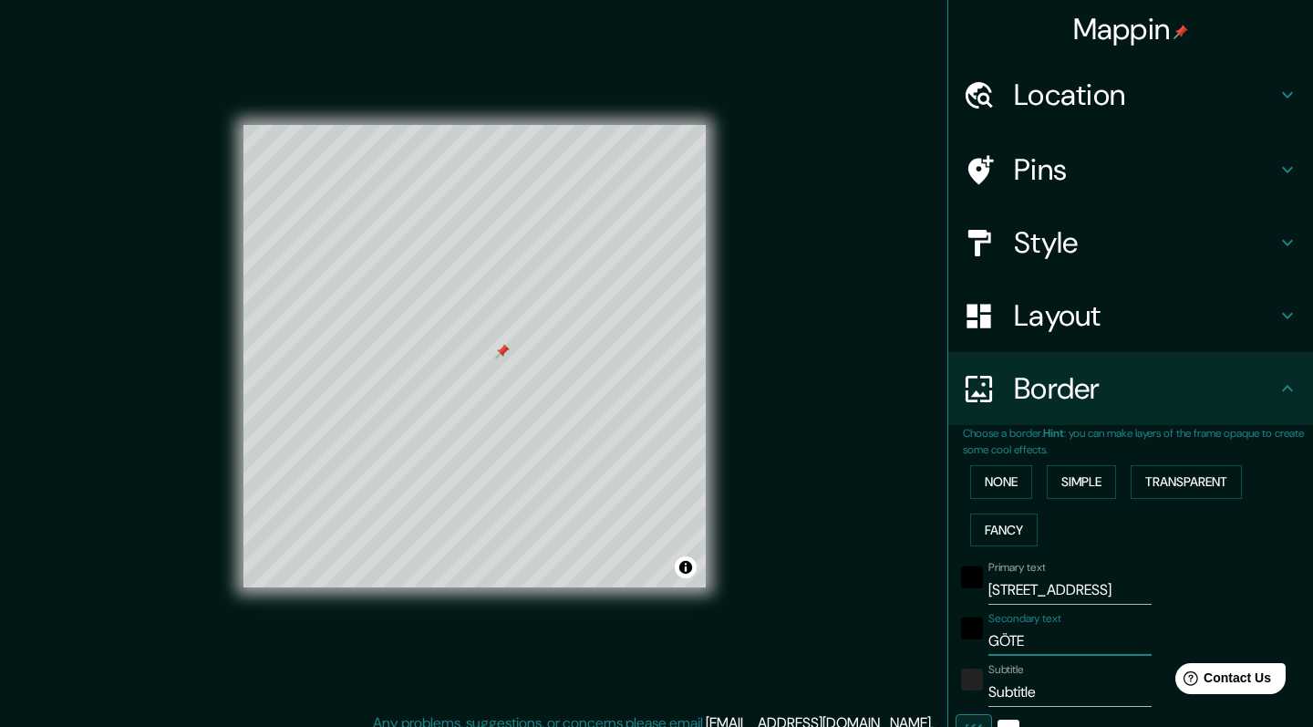
type input "GÖTEB"
type input "203"
type input "41"
type input "20"
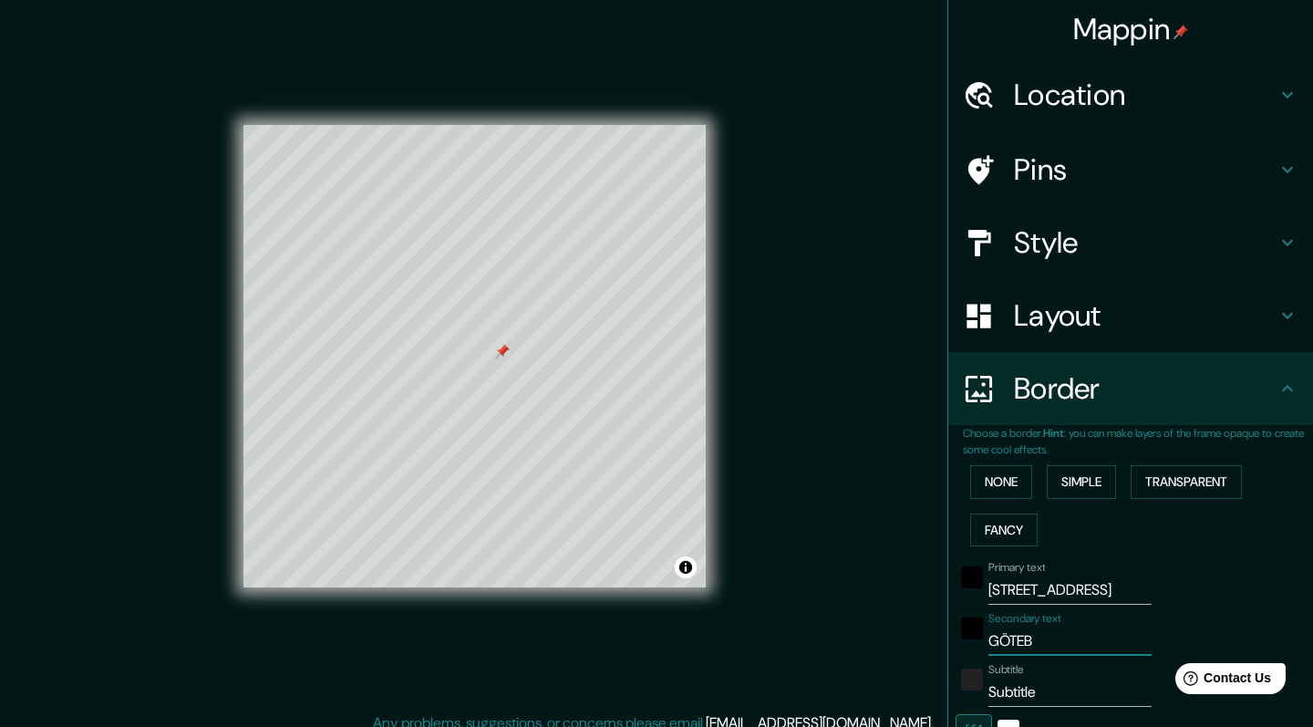
type input "GÖTEBO"
type input "203"
type input "41"
type input "20"
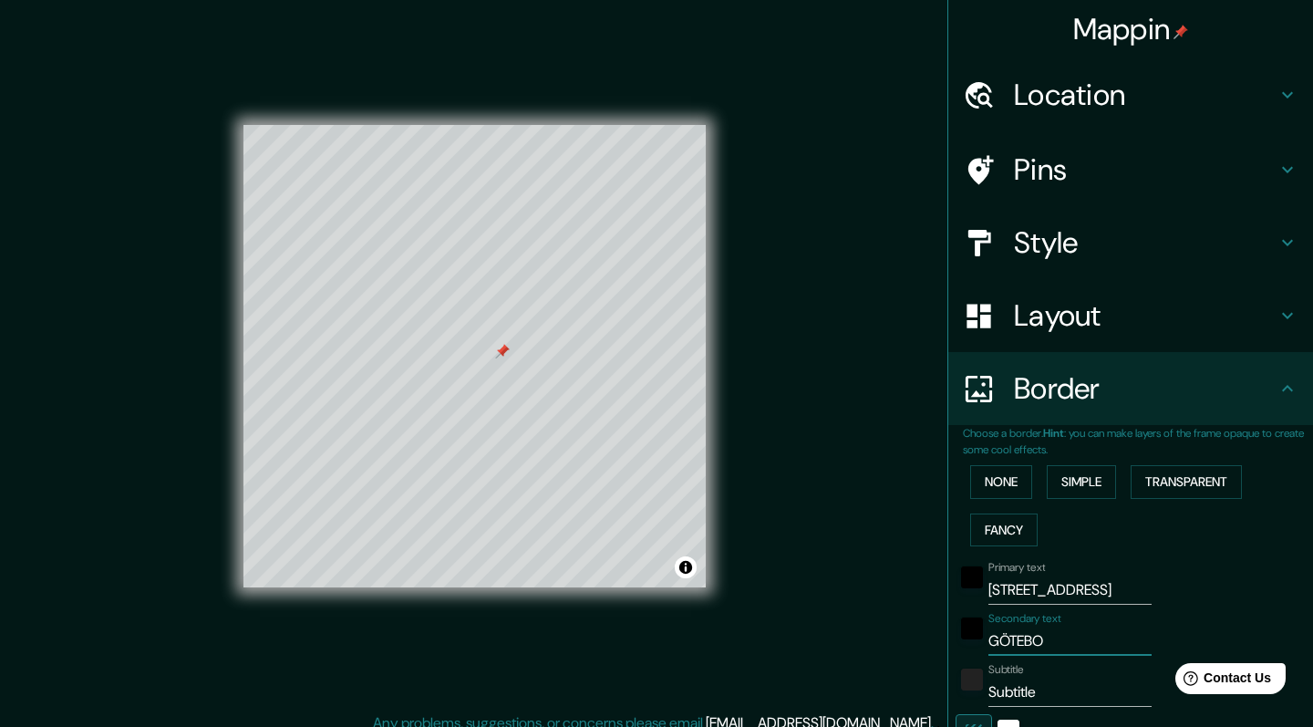
type input "GÖTEBOR"
type input "203"
type input "41"
type input "20"
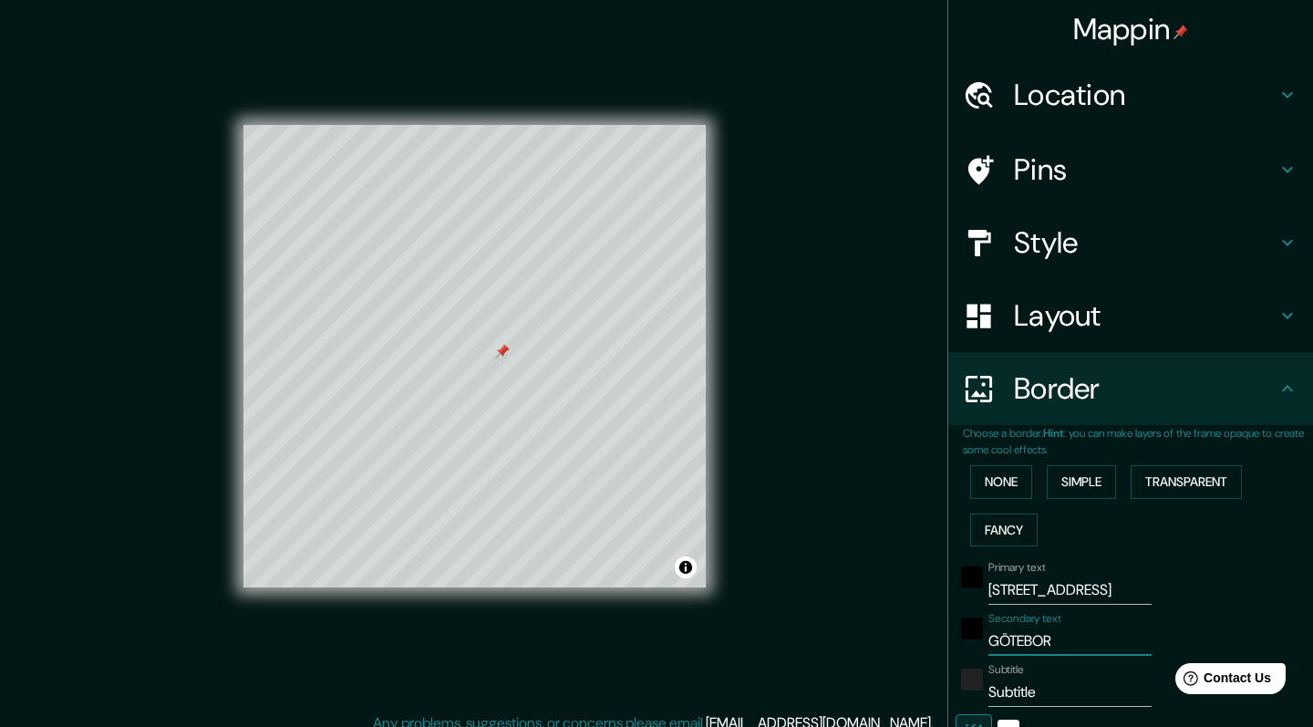
type input "[GEOGRAPHIC_DATA]"
type input "203"
type input "41"
type input "20"
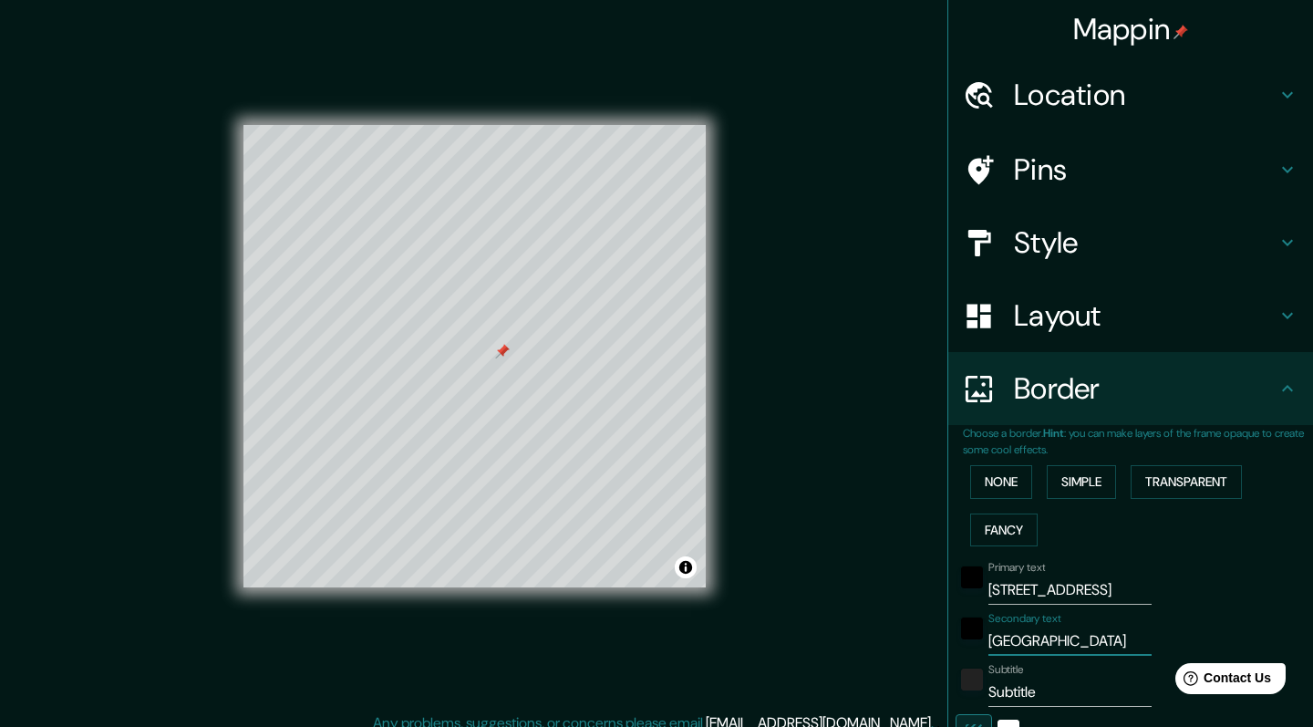
type input "[GEOGRAPHIC_DATA]"
click at [1035, 578] on input "[STREET_ADDRESS]" at bounding box center [1070, 590] width 163 height 29
type input "D 18"
type input "203"
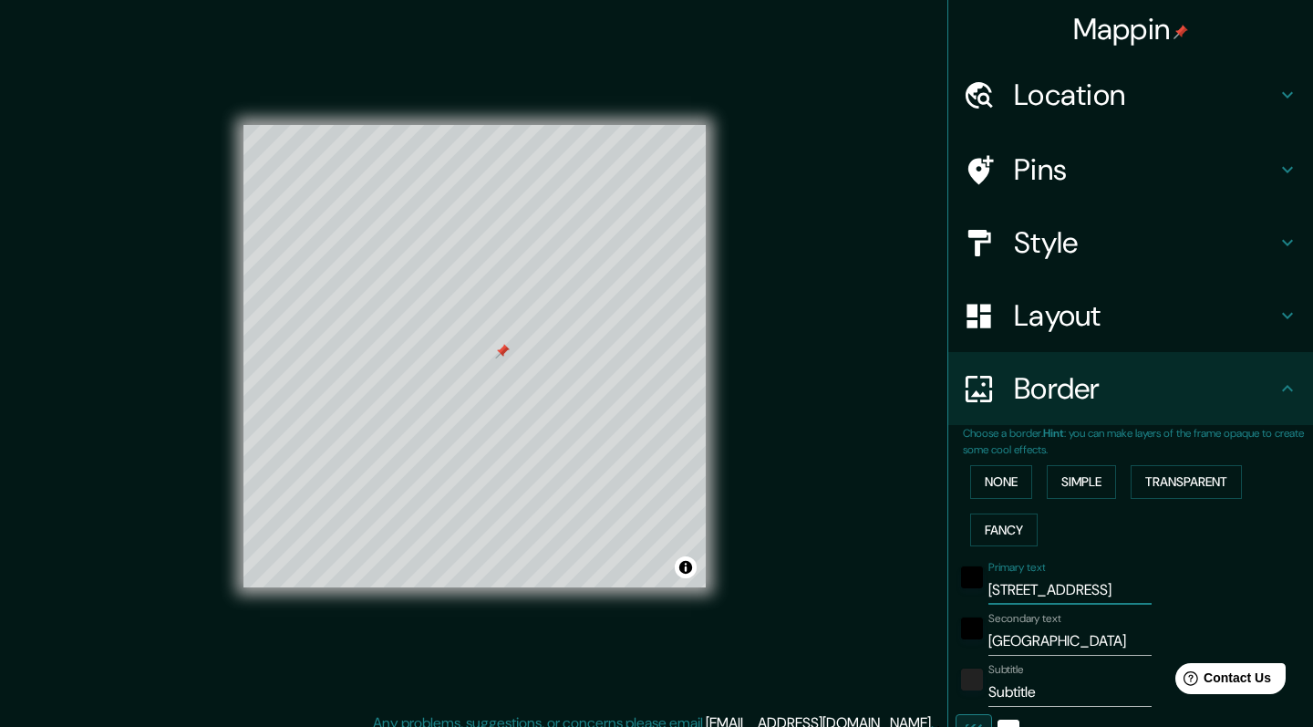
type input "41"
type input "20"
type input "DU 18"
type input "203"
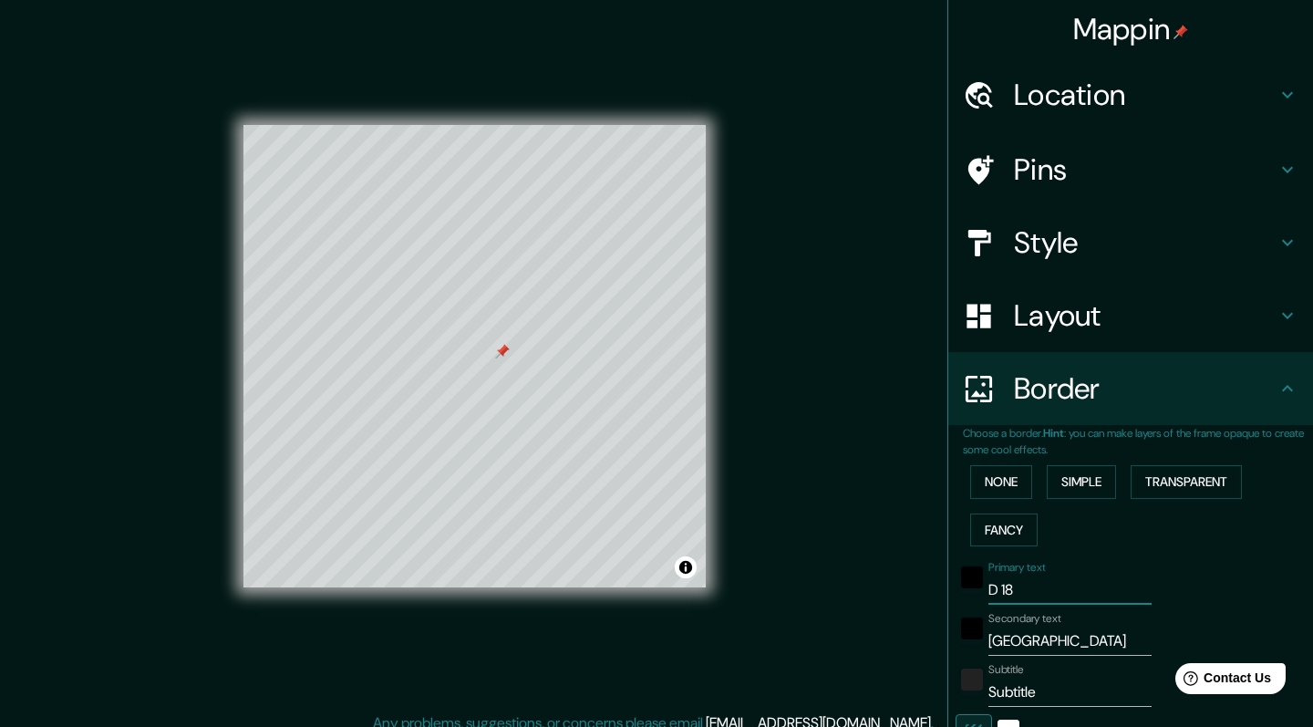
type input "41"
type input "20"
type input "DUP 18"
type input "203"
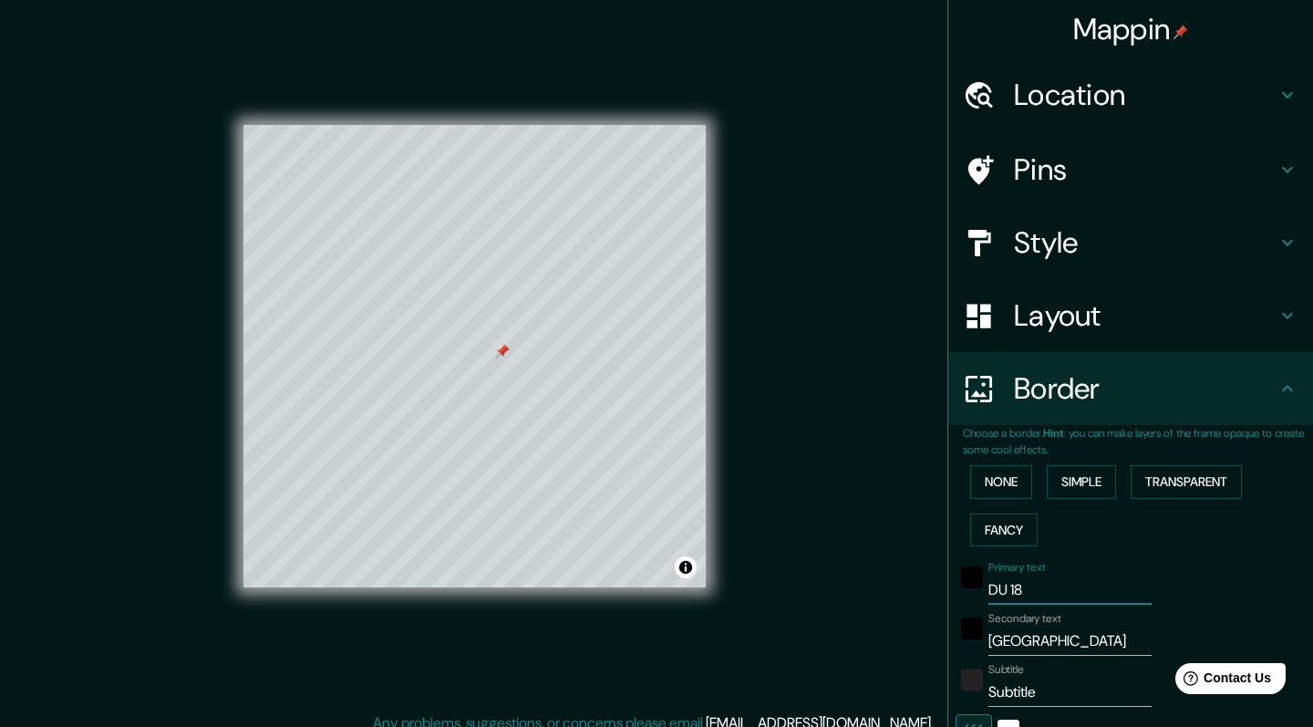
type input "41"
type input "20"
type input "DUPE 18"
type input "203"
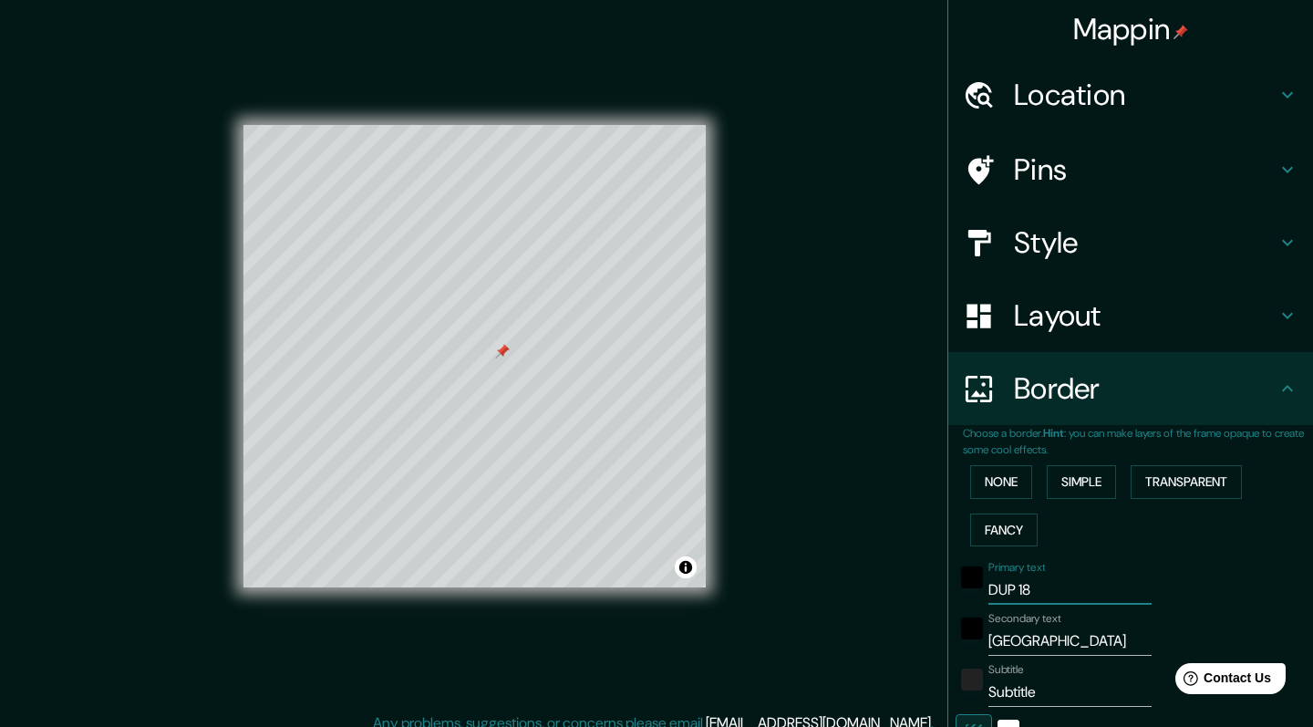
type input "41"
type input "20"
type input "DUPES 18"
type input "203"
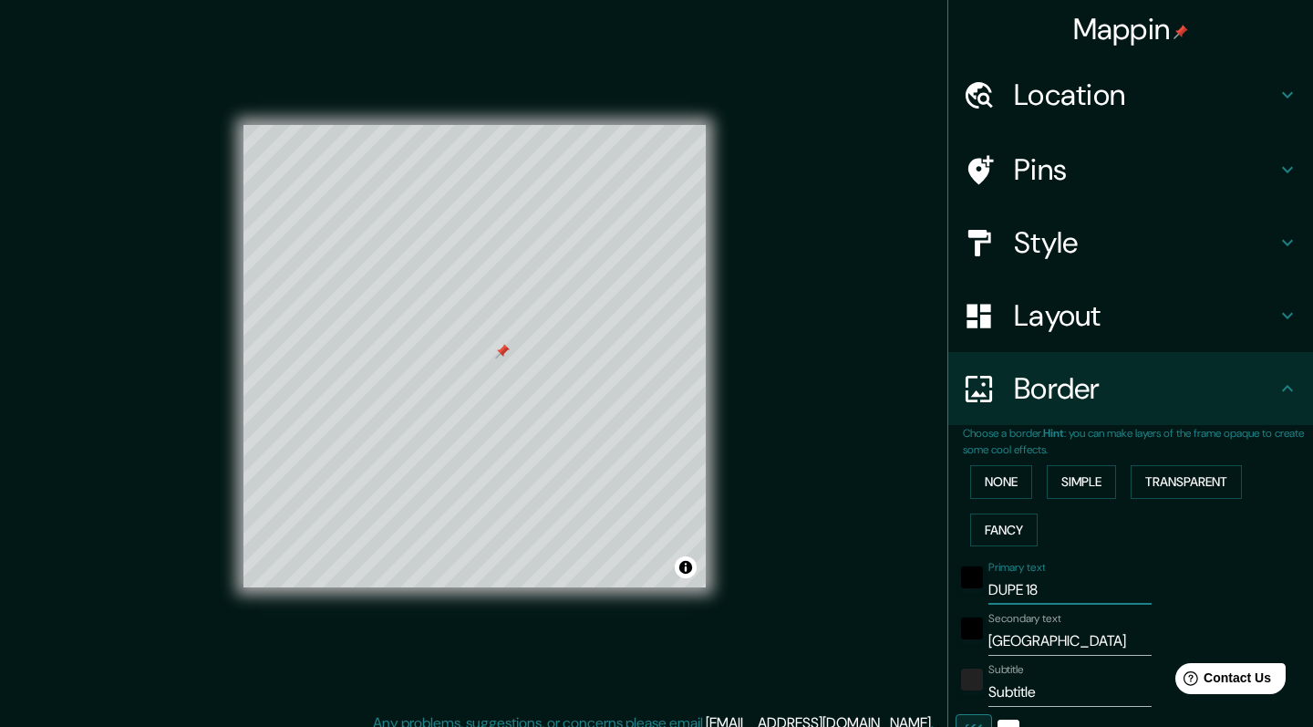
type input "41"
type input "20"
type input "DUPESC 18"
type input "203"
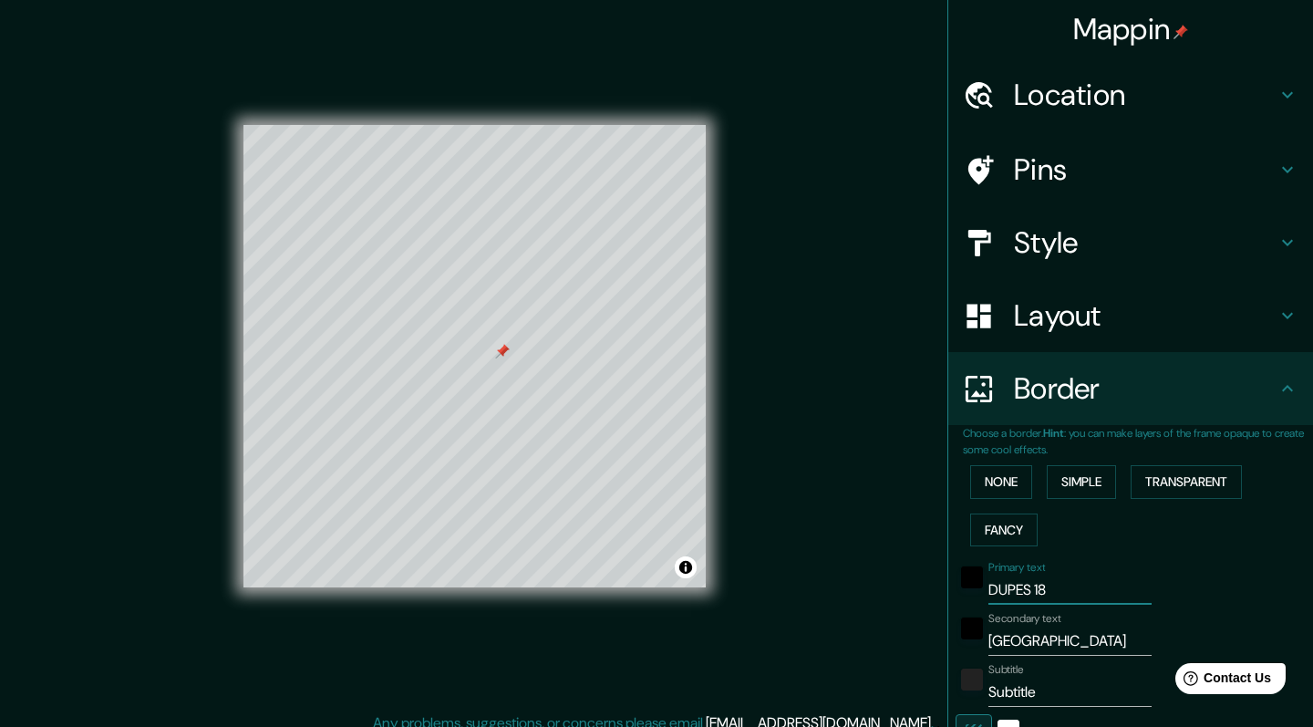
type input "41"
type input "20"
type input "DUPESCE 18"
type input "203"
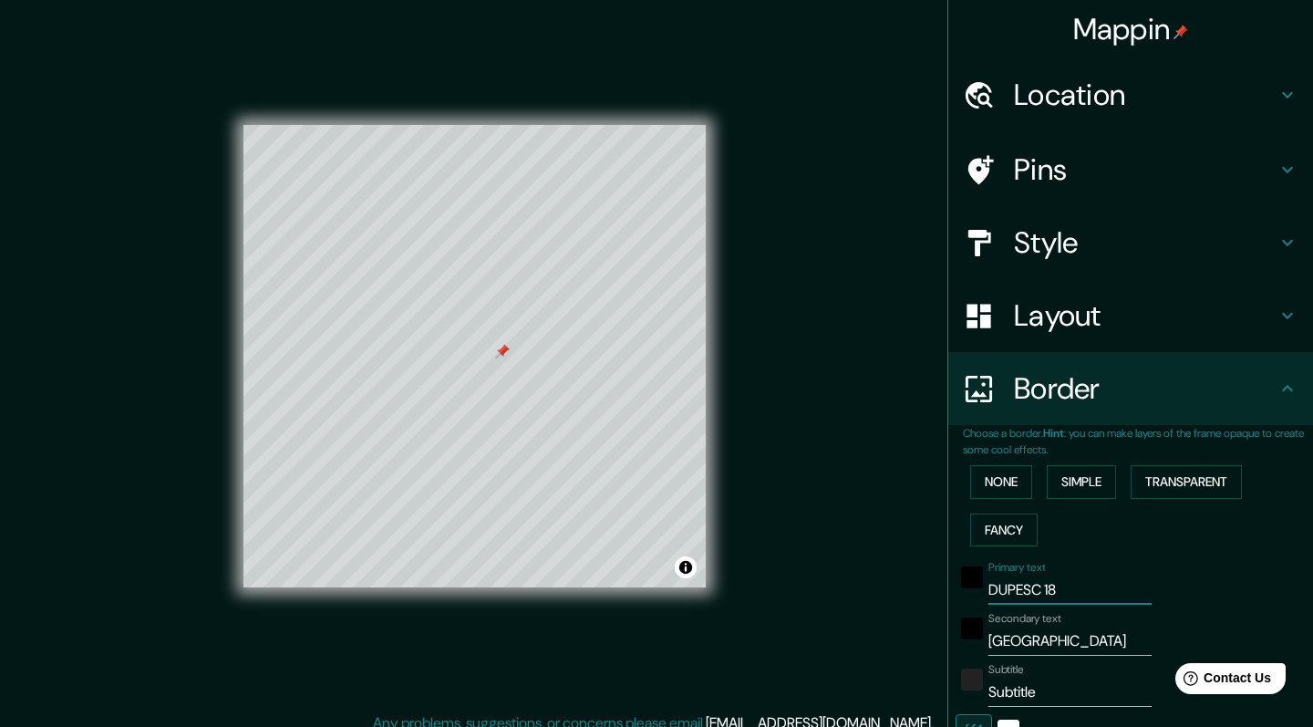
type input "41"
type input "20"
type input "DUPESCEN 18"
type input "203"
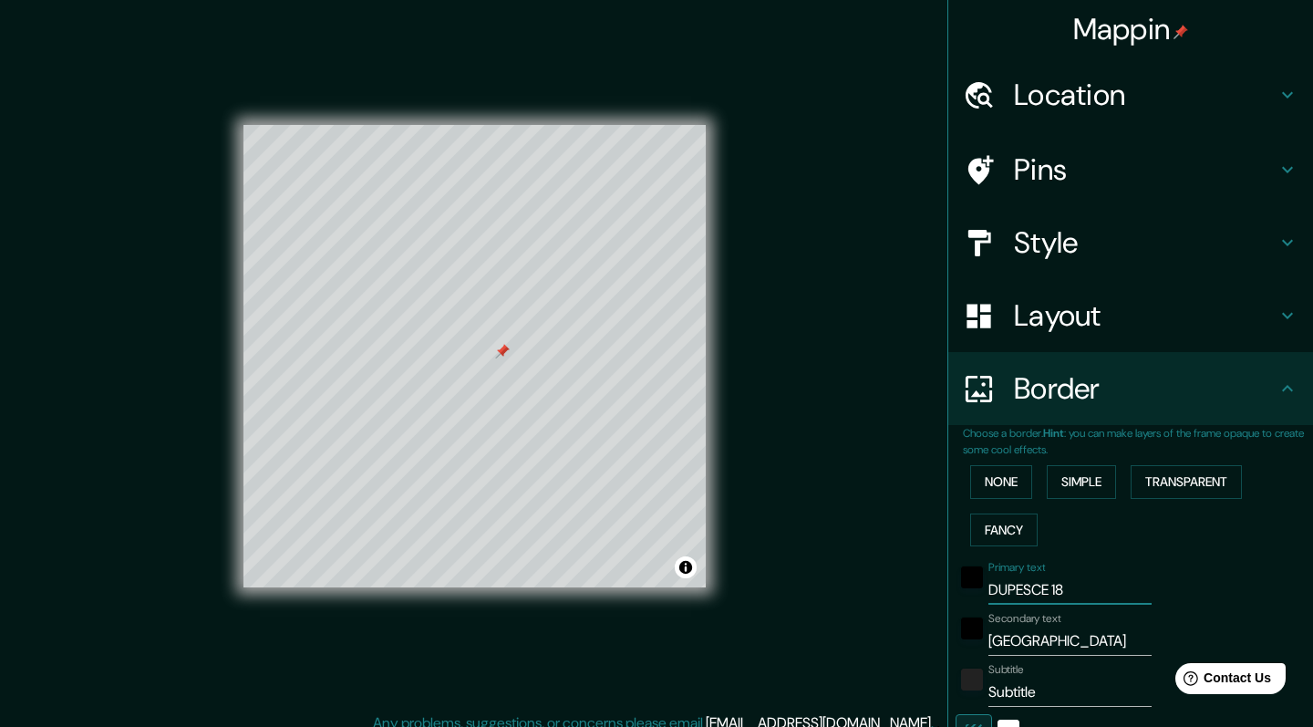
type input "41"
type input "20"
type input "DUPESCENT 18"
type input "203"
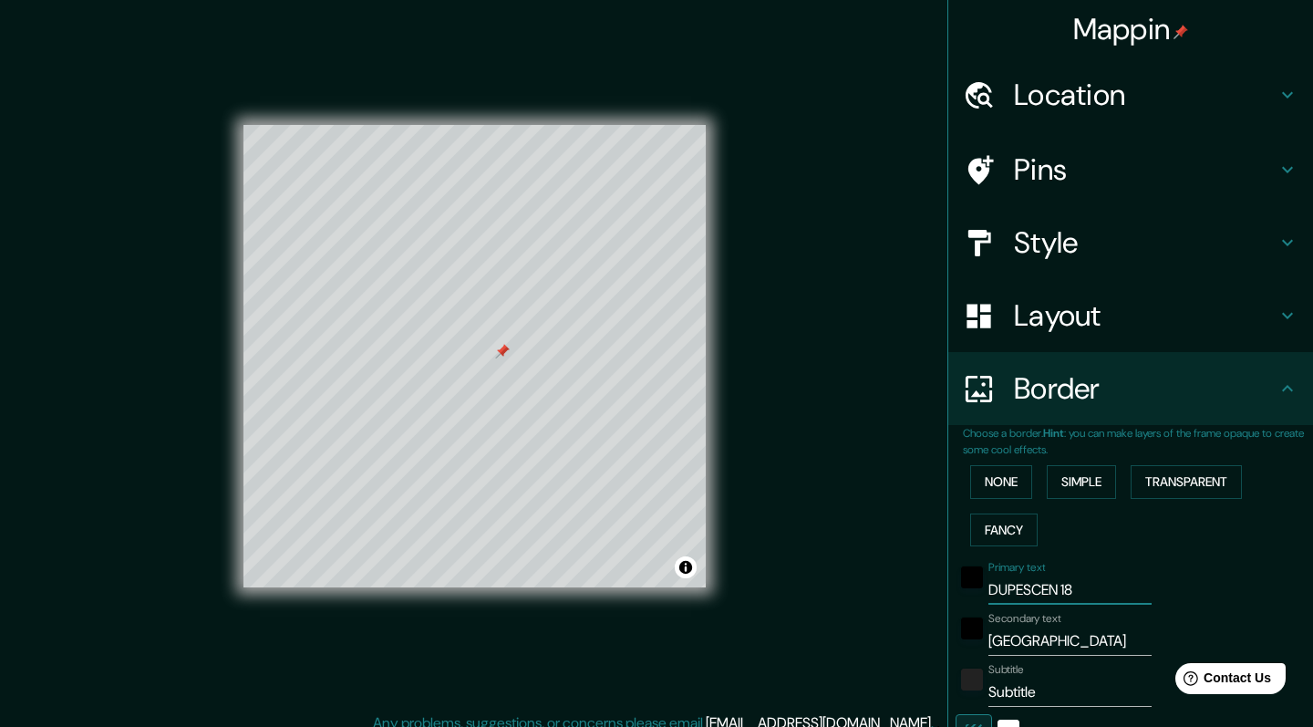
type input "41"
type input "20"
type input "DUPESCENTS 18"
type input "203"
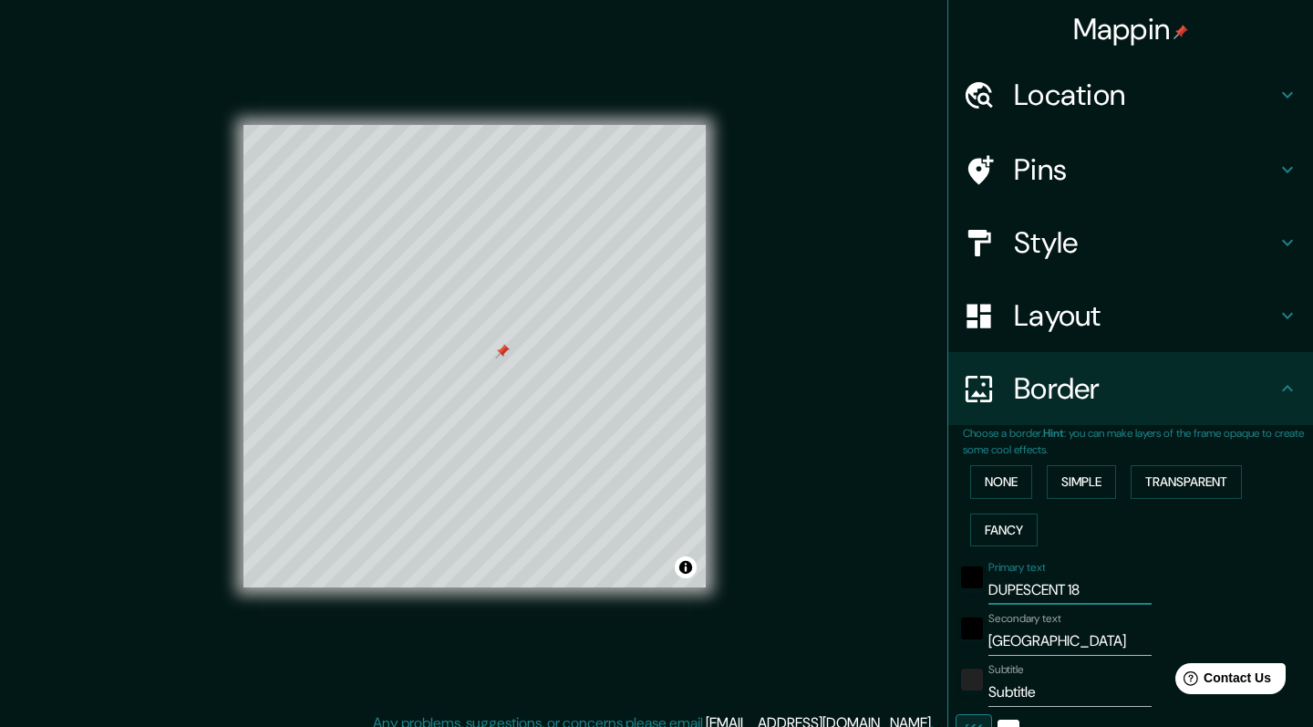
type input "41"
type input "20"
type input "DUPESCENTS 1"
type input "203"
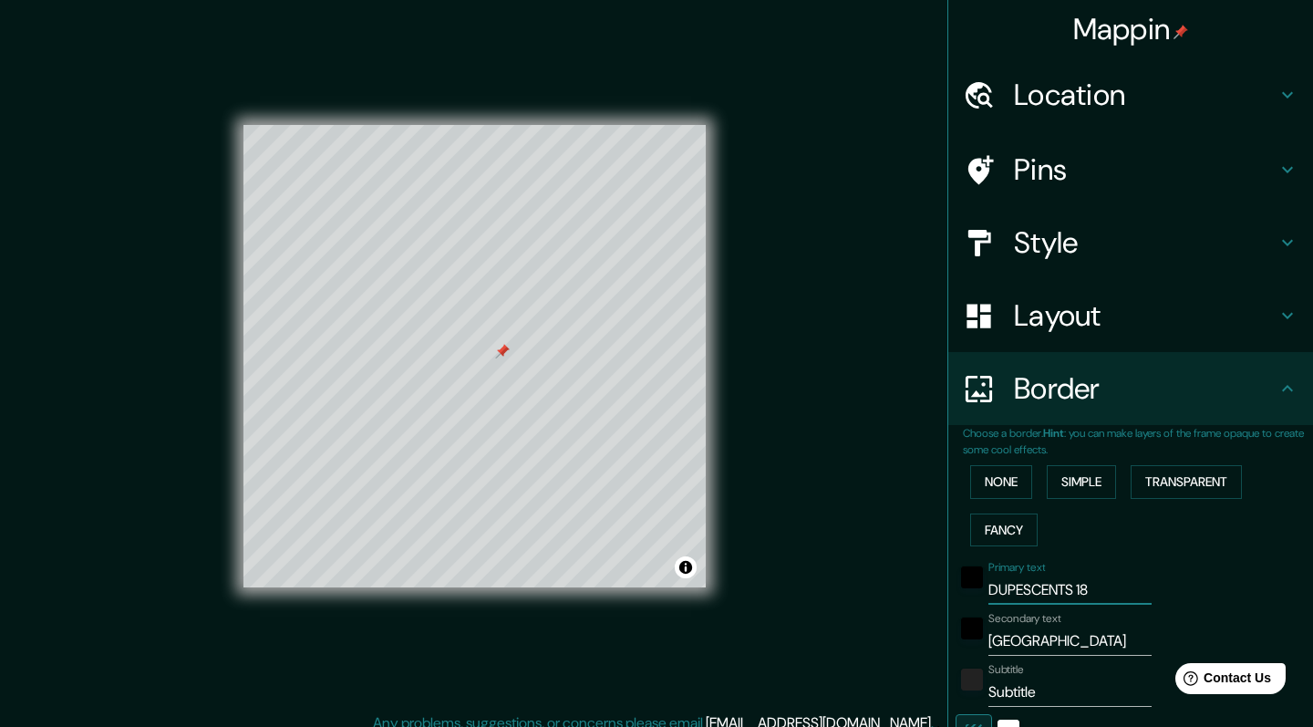
type input "41"
type input "20"
type input "DUPESCENTS"
type input "203"
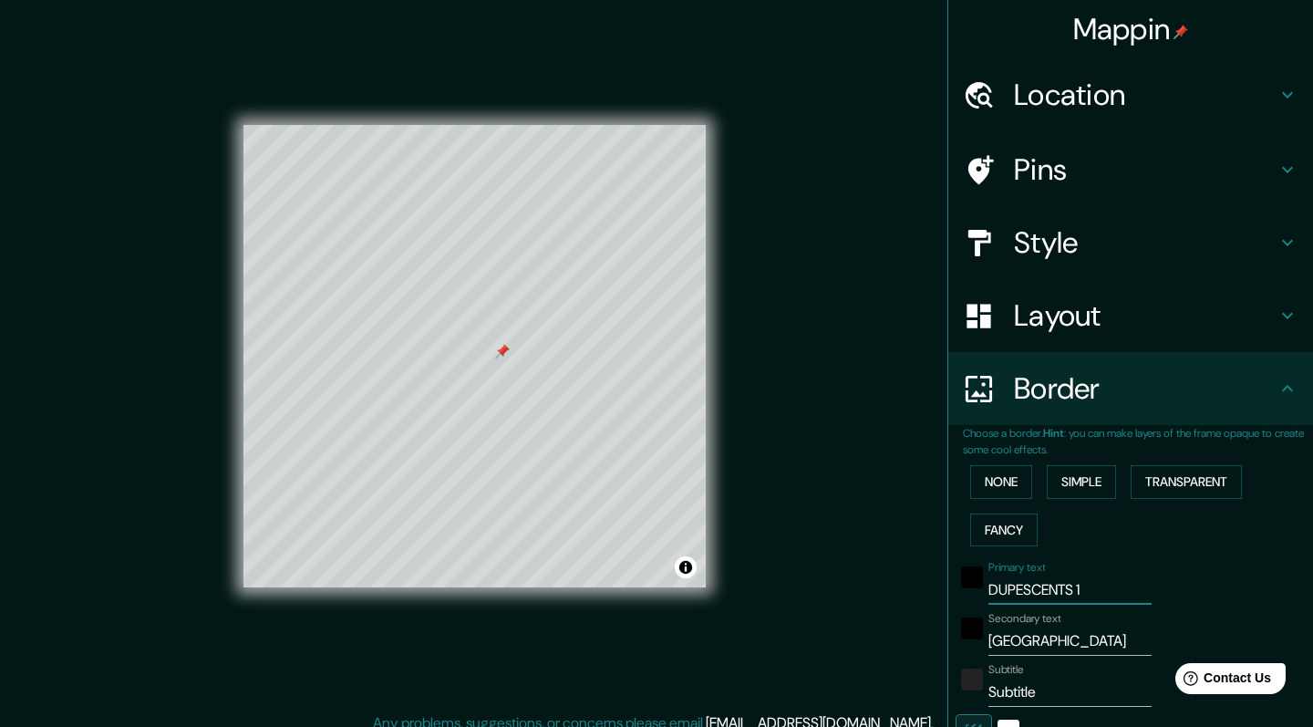
type input "41"
type input "20"
type input "DUPESCENTS"
type input "203"
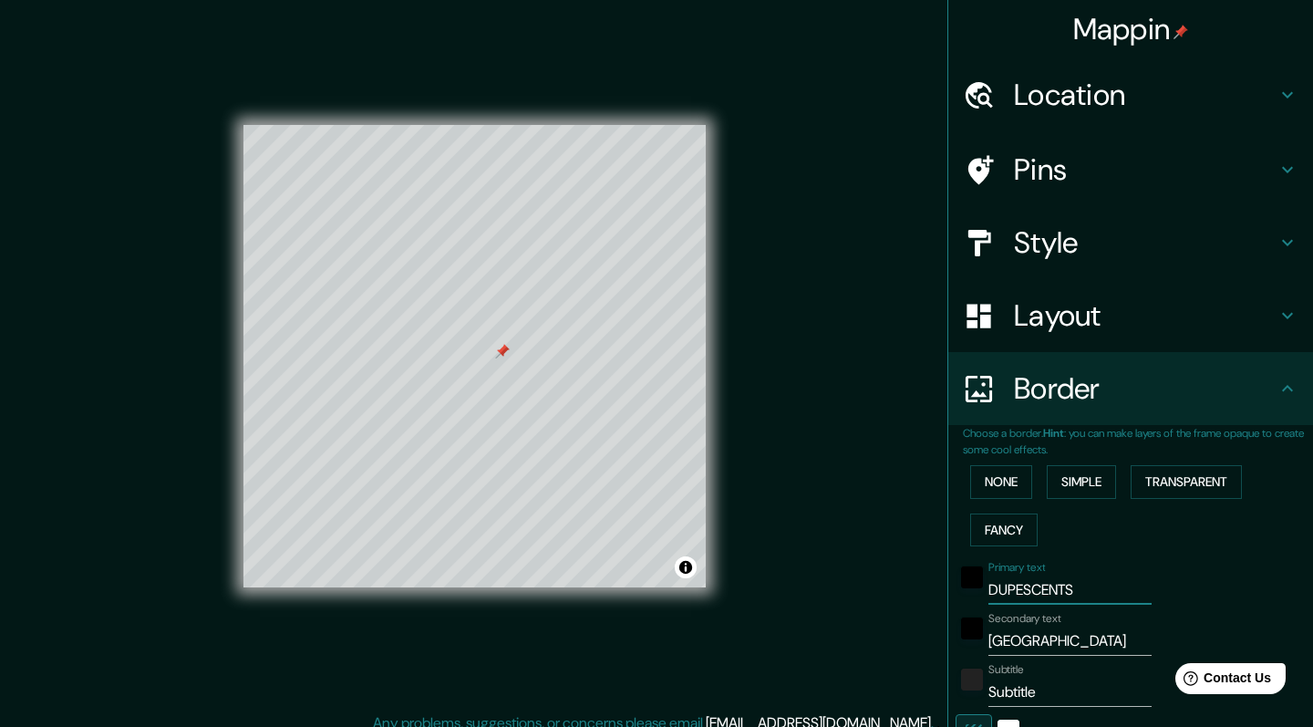
type input "41"
type input "20"
type input "DUPESCENTS"
type input "P"
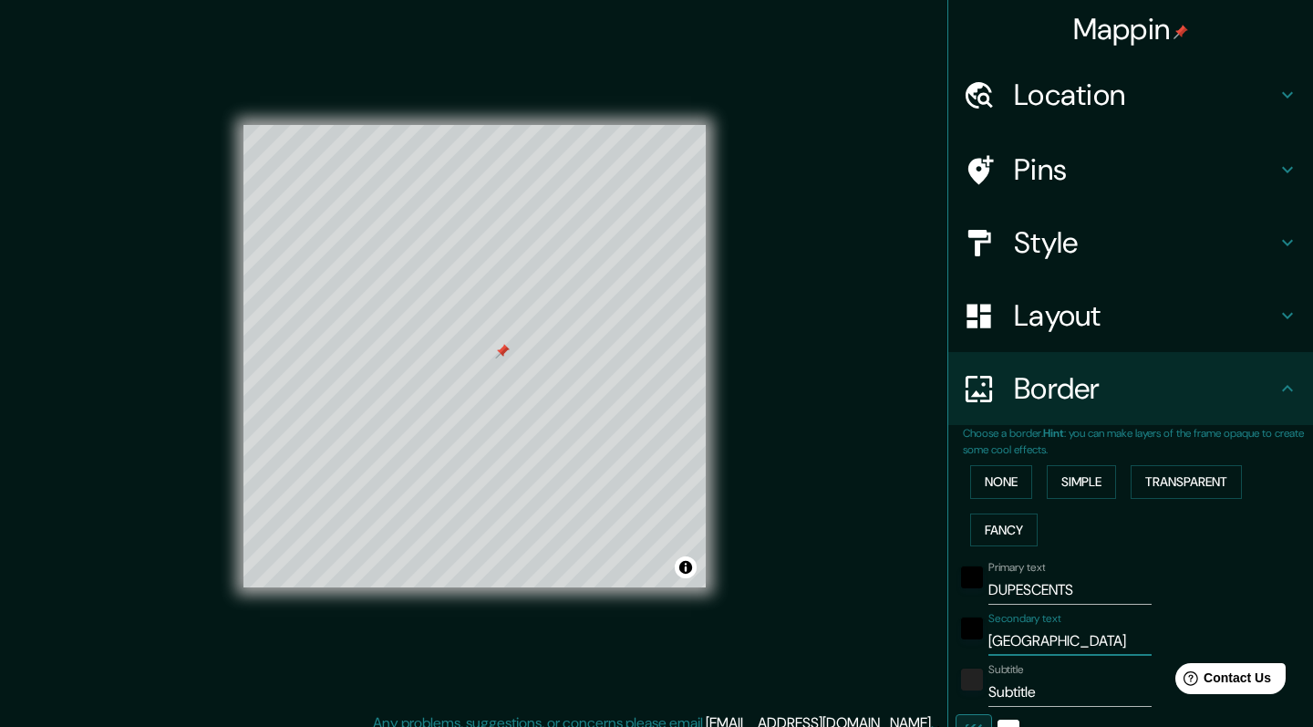
type input "203"
type input "41"
type input "20"
type input "PO"
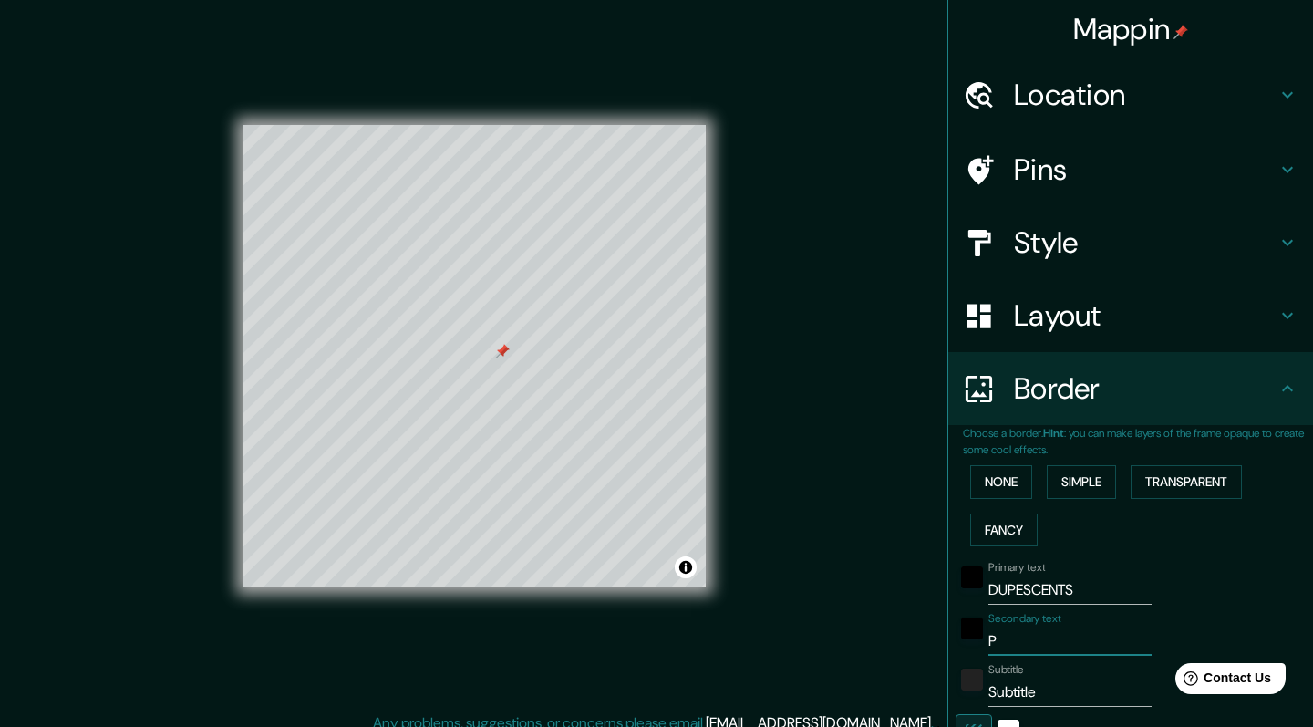
type input "203"
type input "41"
type input "20"
type input "POS"
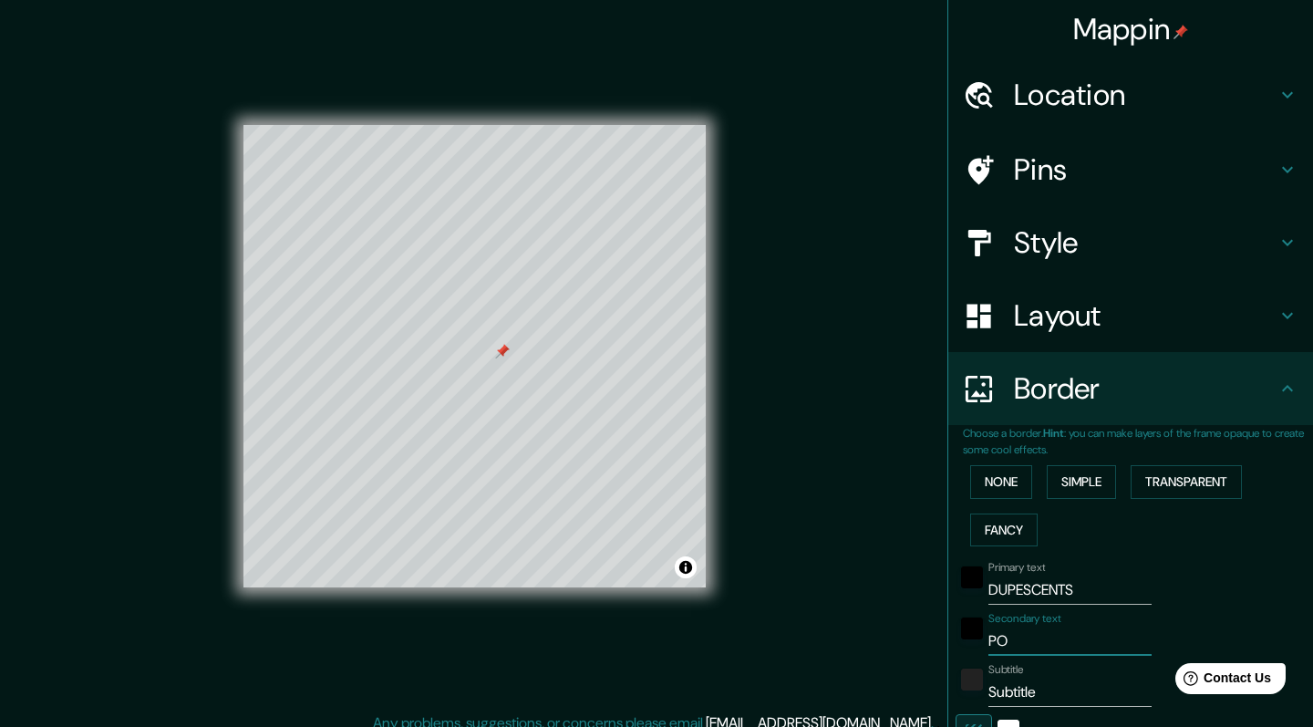
type input "203"
type input "41"
type input "20"
type input "POST"
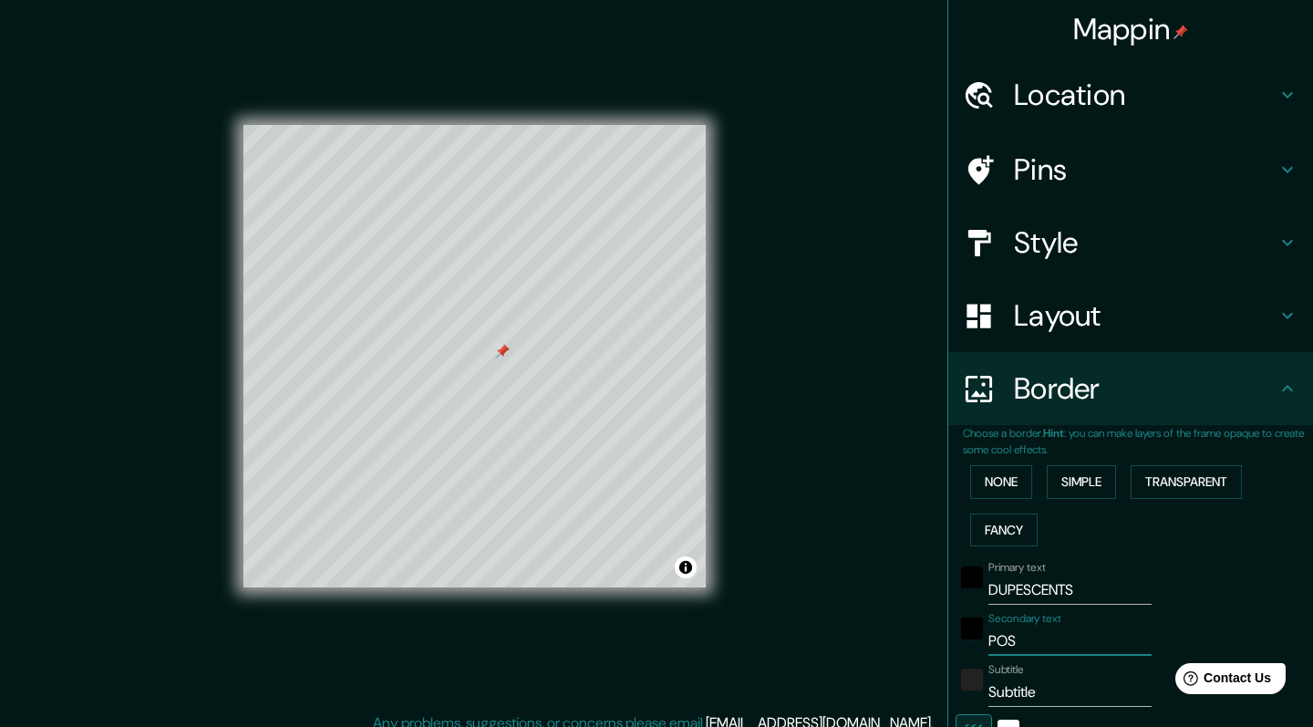
type input "203"
type input "41"
type input "20"
type input "POSTG"
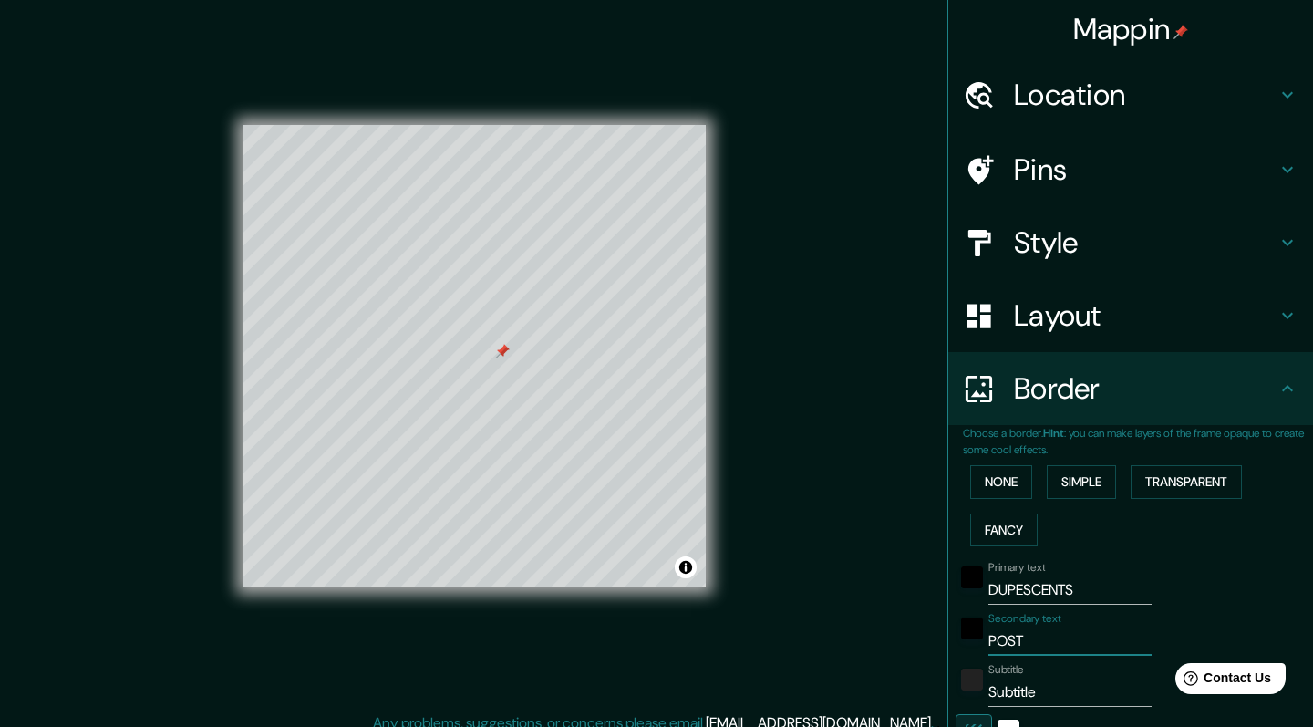
type input "203"
type input "41"
type input "20"
type input "POSTGA"
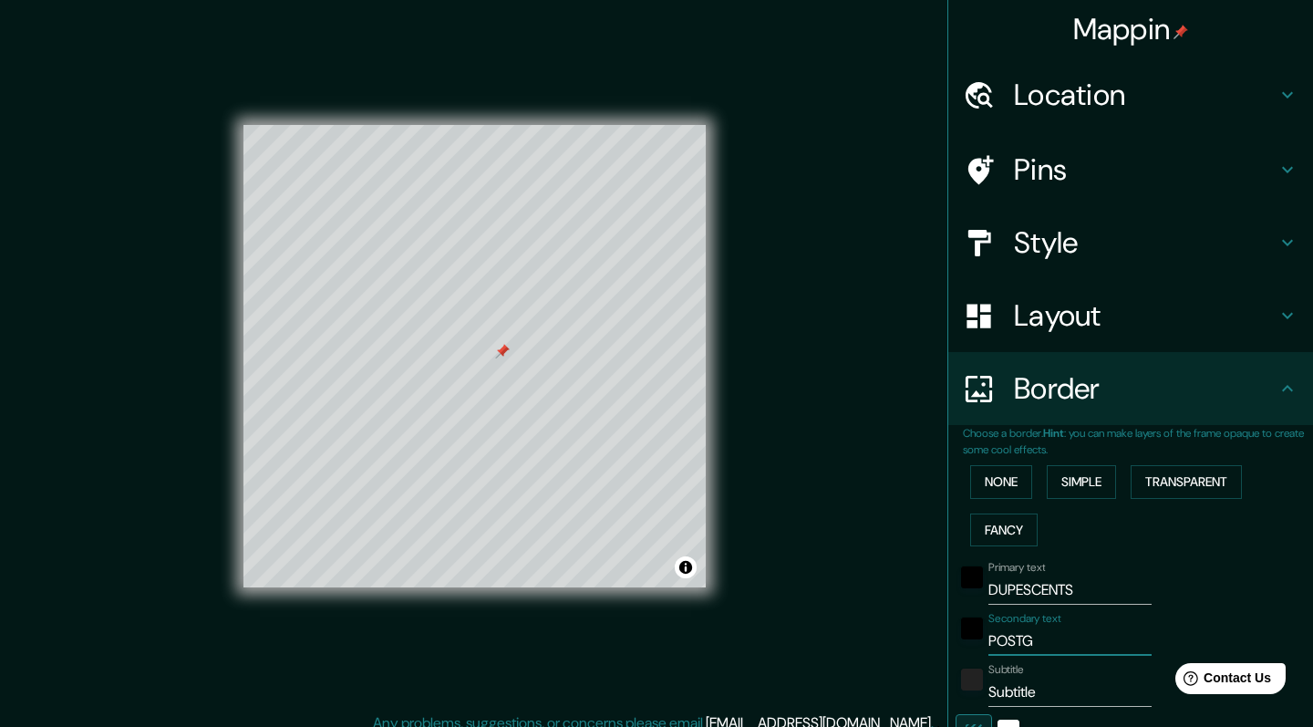
type input "203"
type input "41"
click at [1088, 252] on h4 "Style" at bounding box center [1145, 242] width 263 height 36
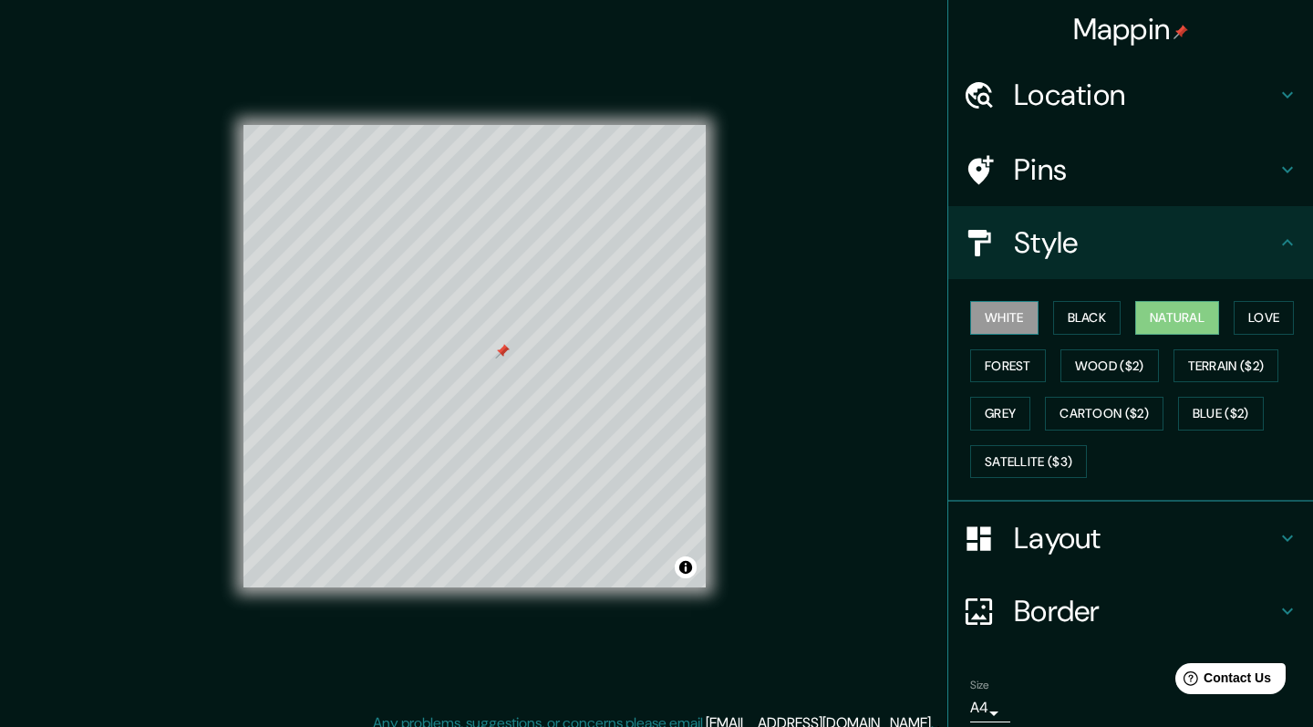
click at [1012, 324] on button "White" at bounding box center [1005, 318] width 68 height 34
click at [1085, 322] on button "Black" at bounding box center [1088, 318] width 68 height 34
click at [1164, 321] on button "Natural" at bounding box center [1178, 318] width 84 height 34
click at [1278, 316] on button "Love" at bounding box center [1264, 318] width 60 height 34
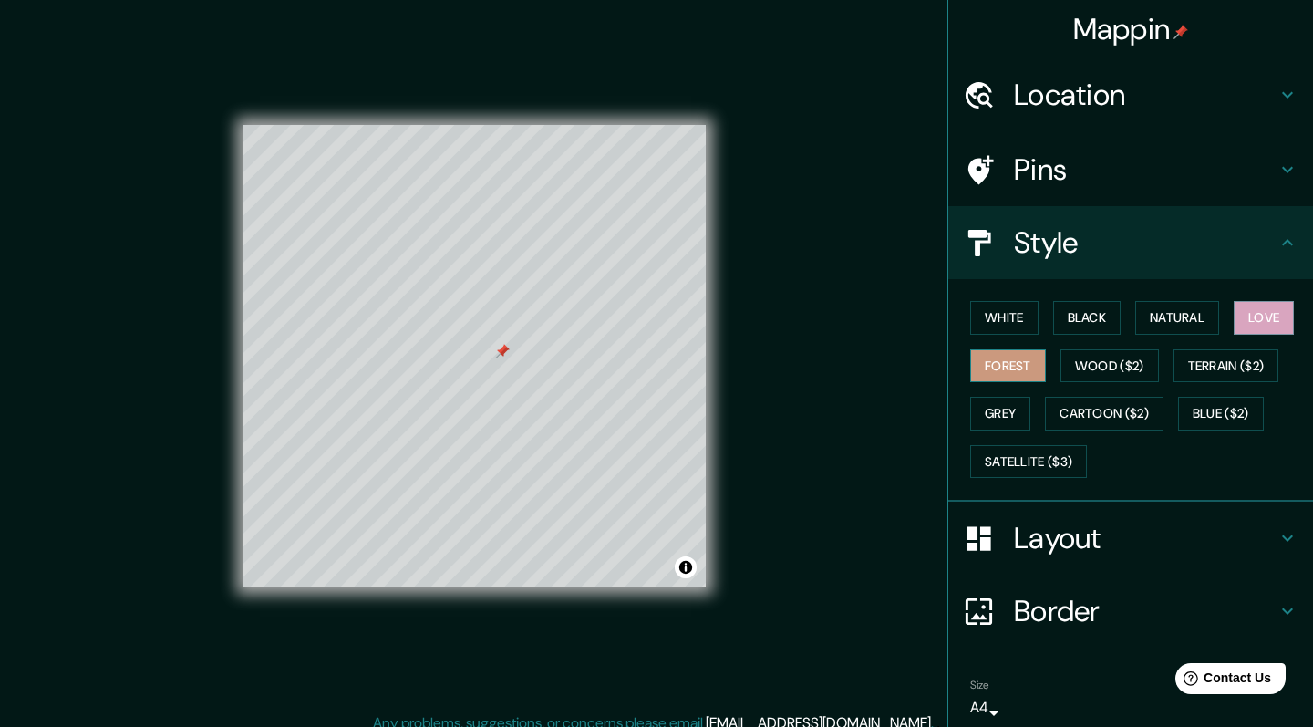
click at [1008, 349] on button "Forest" at bounding box center [1009, 366] width 76 height 34
click at [1023, 400] on button "Grey" at bounding box center [1001, 414] width 60 height 34
click at [1273, 310] on button "Love" at bounding box center [1264, 318] width 60 height 34
click at [1234, 89] on h4 "Location" at bounding box center [1145, 95] width 263 height 36
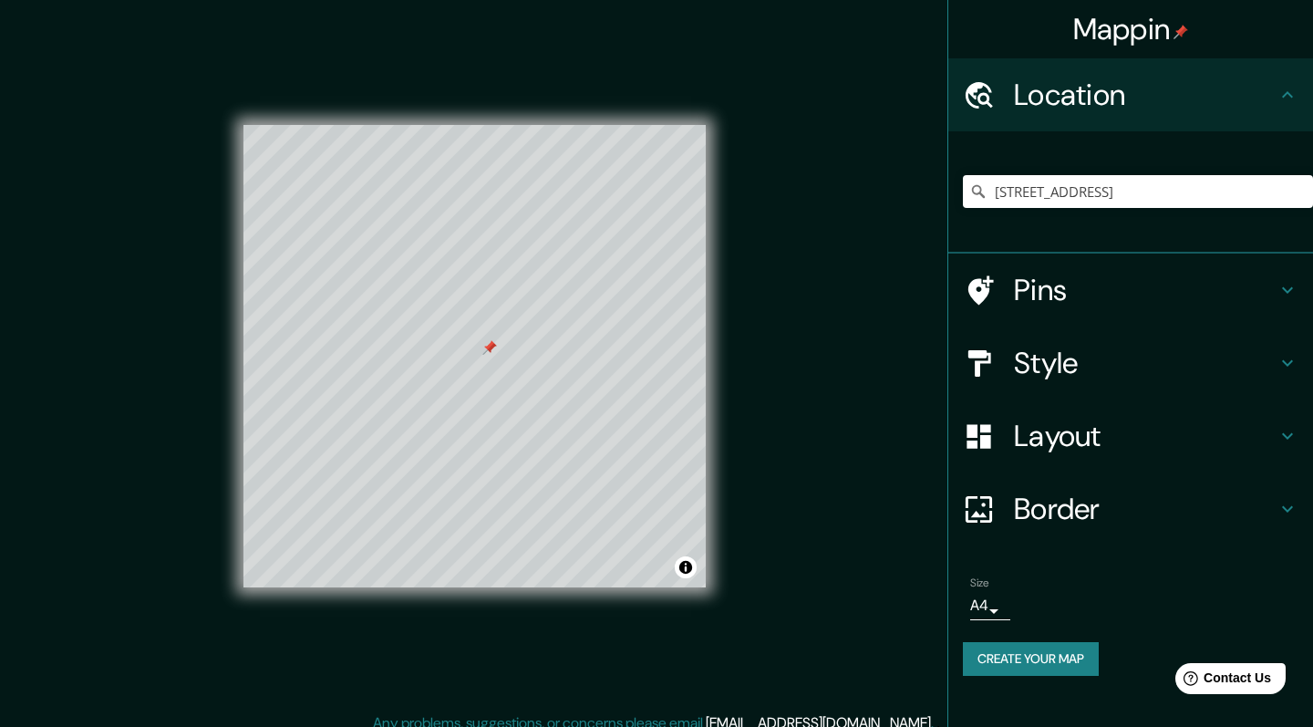
click at [1109, 274] on h4 "Pins" at bounding box center [1145, 290] width 263 height 36
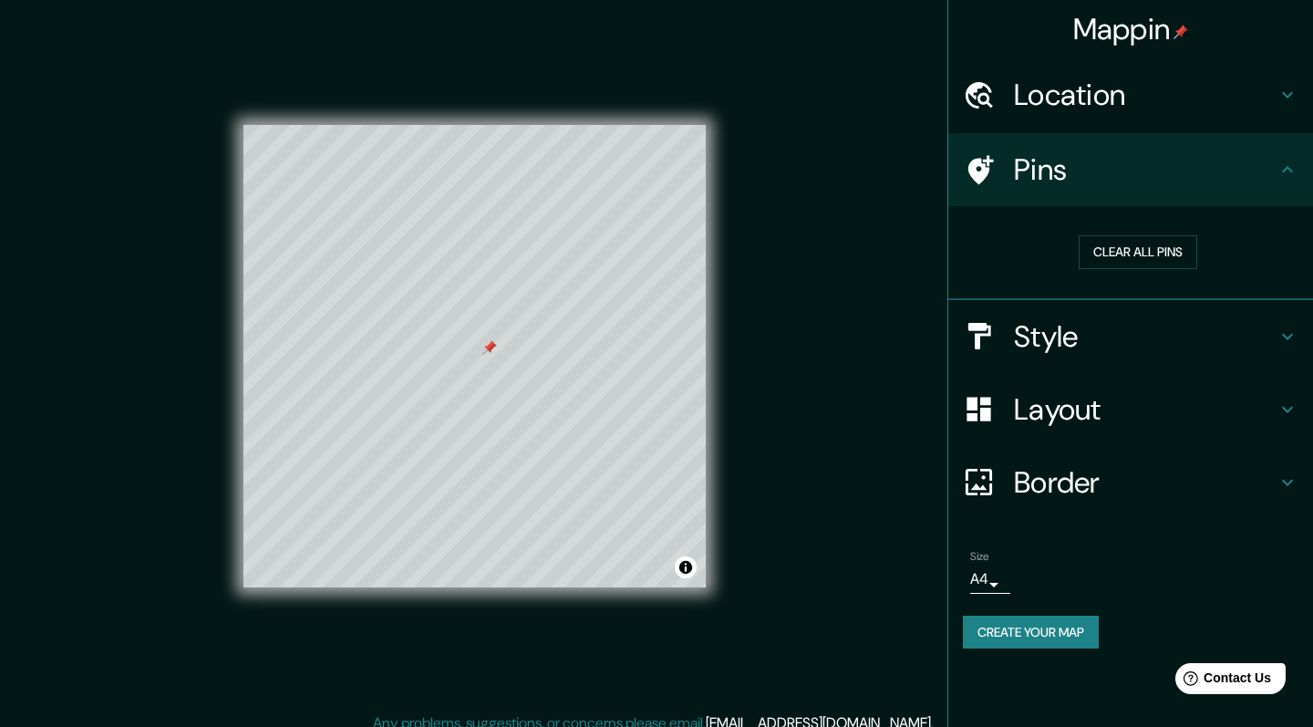
click at [1091, 361] on div "Style" at bounding box center [1131, 336] width 365 height 73
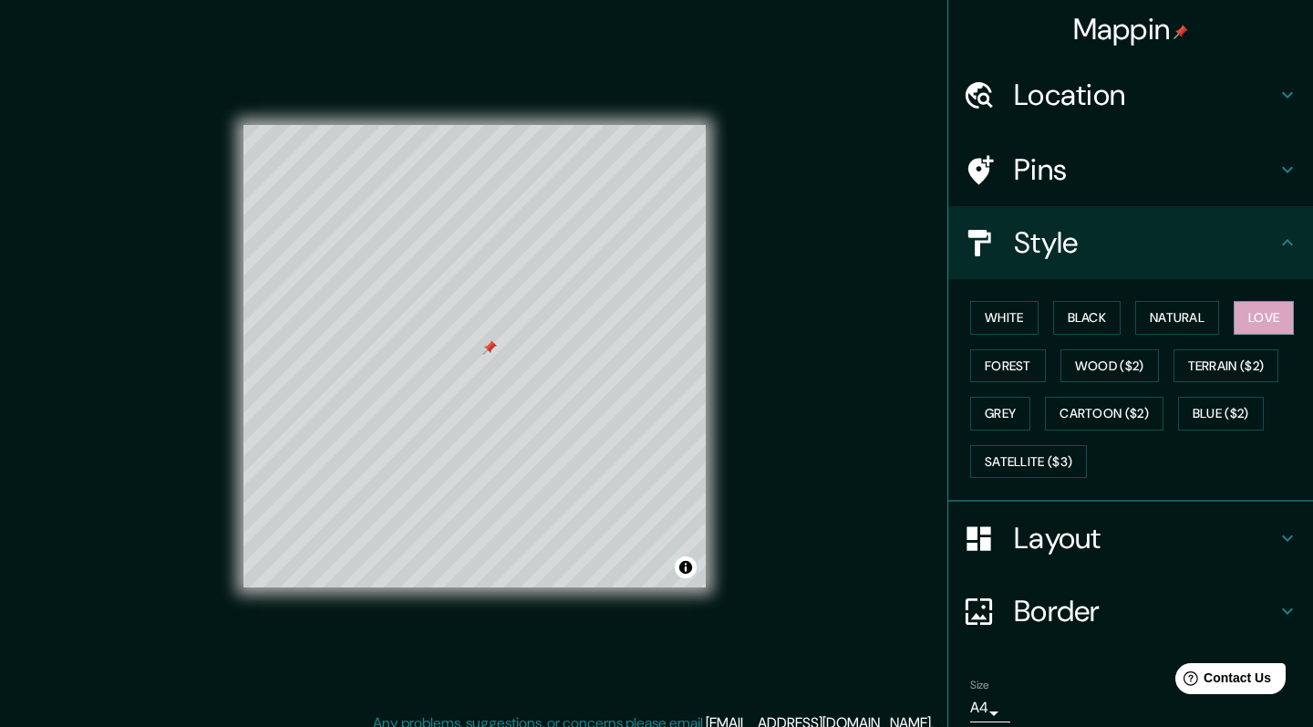
click at [1106, 530] on h4 "Layout" at bounding box center [1145, 538] width 263 height 36
